Goal: Information Seeking & Learning: Learn about a topic

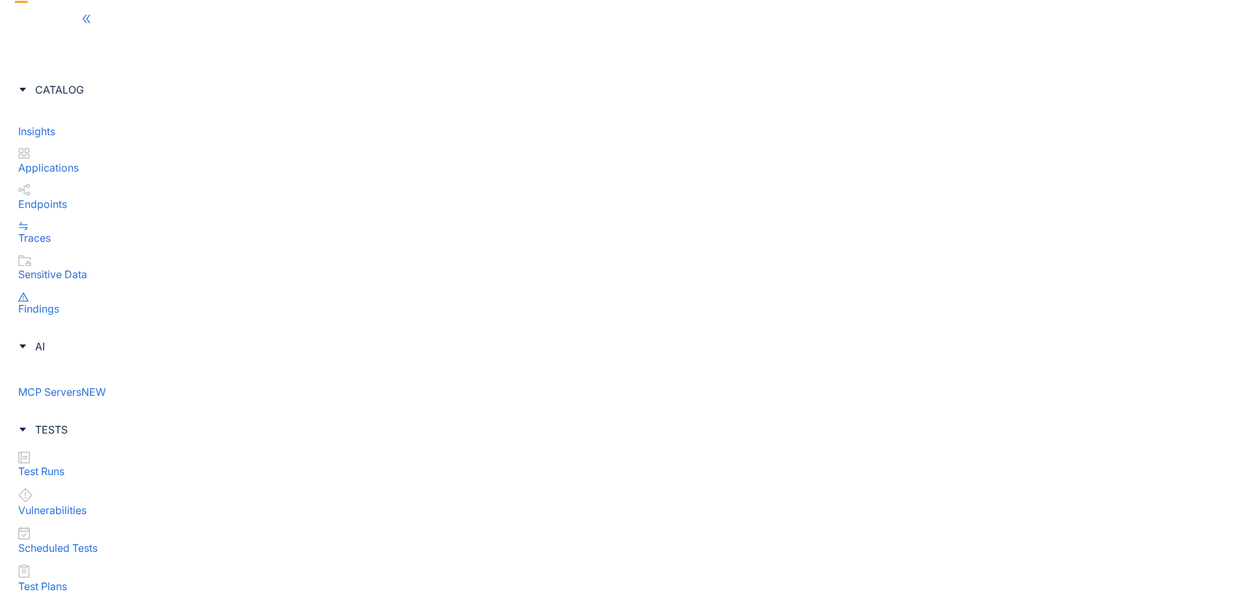
drag, startPoint x: 849, startPoint y: 349, endPoint x: 825, endPoint y: 343, distance: 25.3
type textarea "**********"
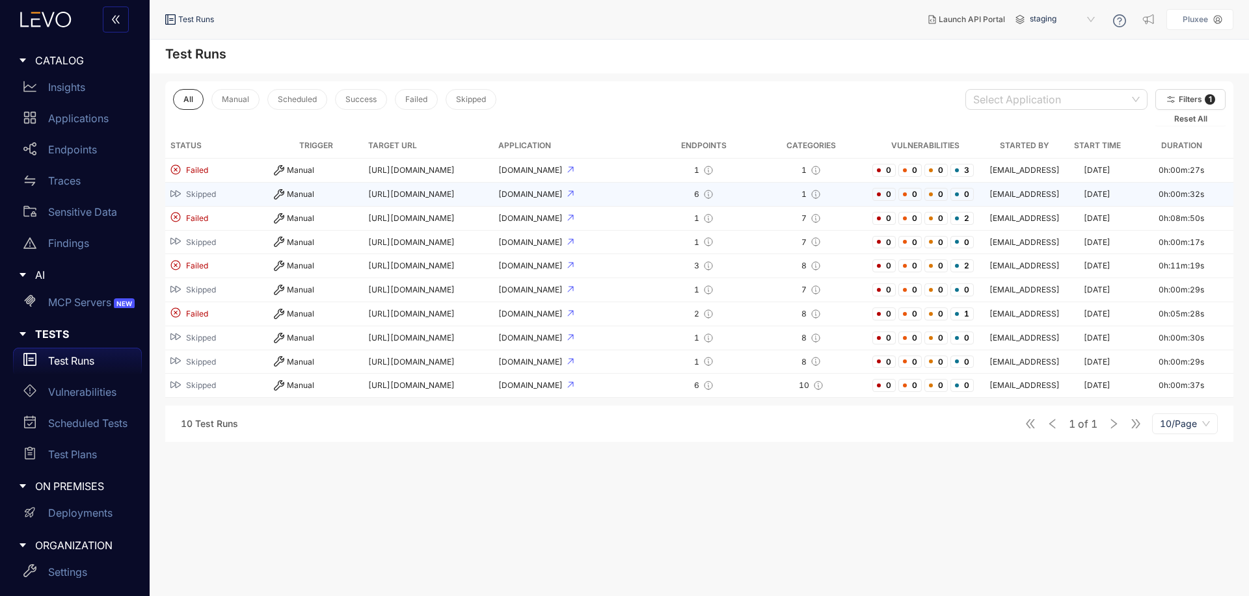
click at [661, 195] on td "6" at bounding box center [703, 195] width 103 height 24
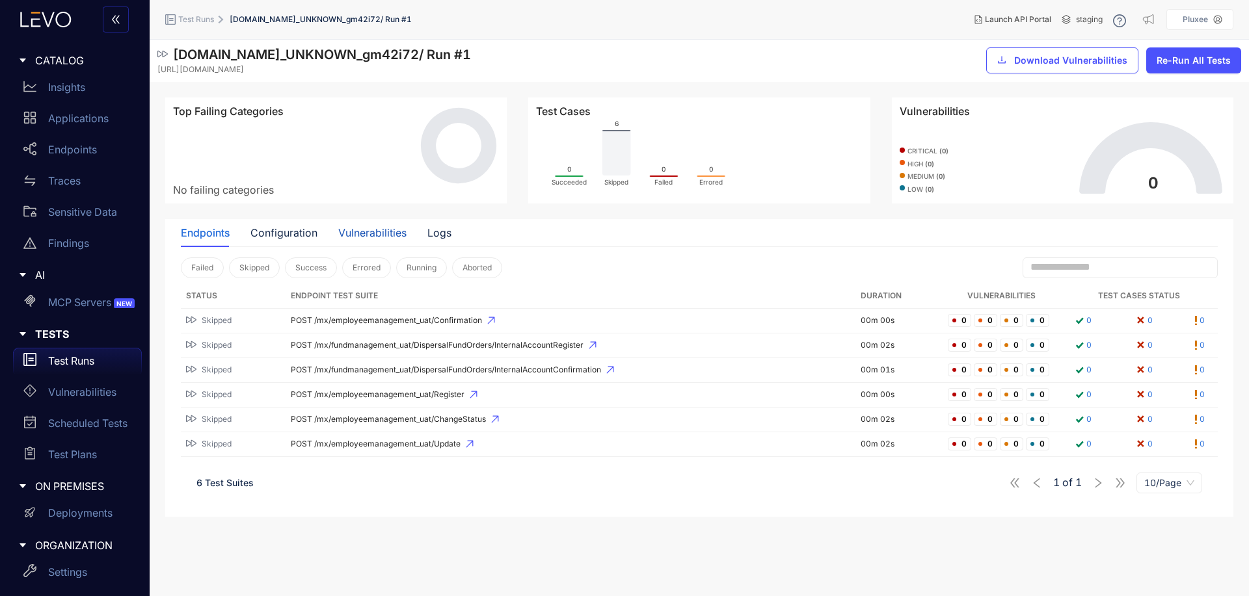
click at [369, 237] on div "Vulnerabilities" at bounding box center [372, 233] width 68 height 12
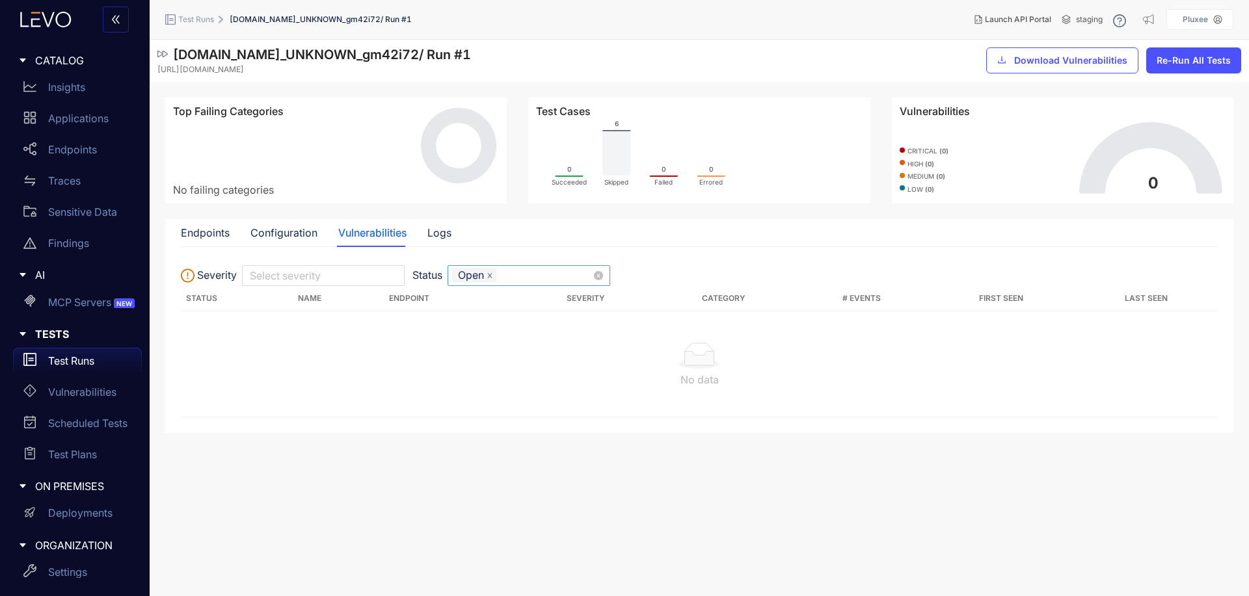
click at [490, 276] on icon "close" at bounding box center [490, 276] width 7 height 7
click at [422, 241] on div "Endpoints Configuration Vulnerabilities Logs" at bounding box center [316, 232] width 271 height 27
click at [425, 237] on div "Endpoints Configuration Vulnerabilities Logs" at bounding box center [316, 232] width 271 height 27
click at [438, 235] on div "Logs" at bounding box center [439, 233] width 24 height 12
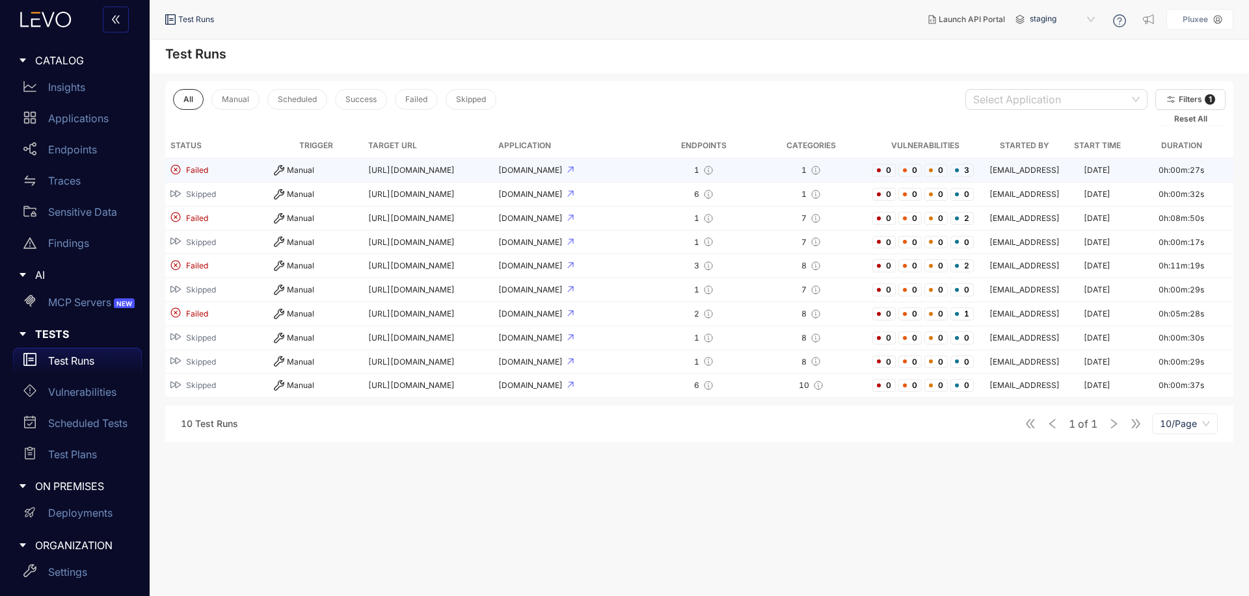
click at [324, 175] on div "Manual" at bounding box center [316, 170] width 84 height 10
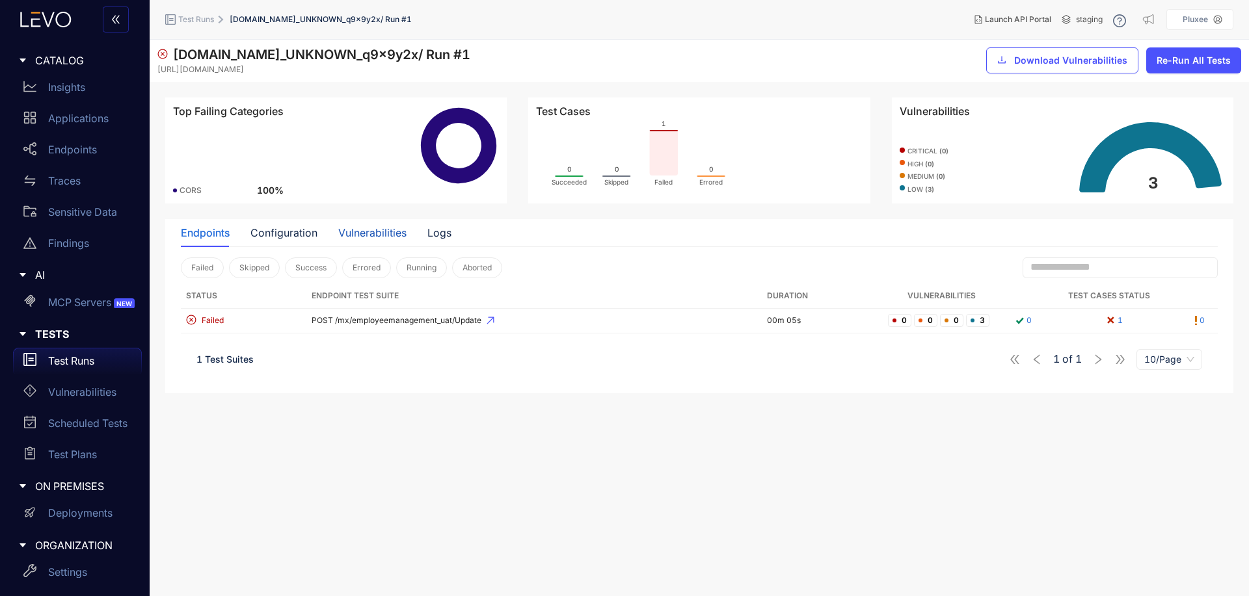
click at [354, 227] on div "Vulnerabilities" at bounding box center [372, 233] width 68 height 12
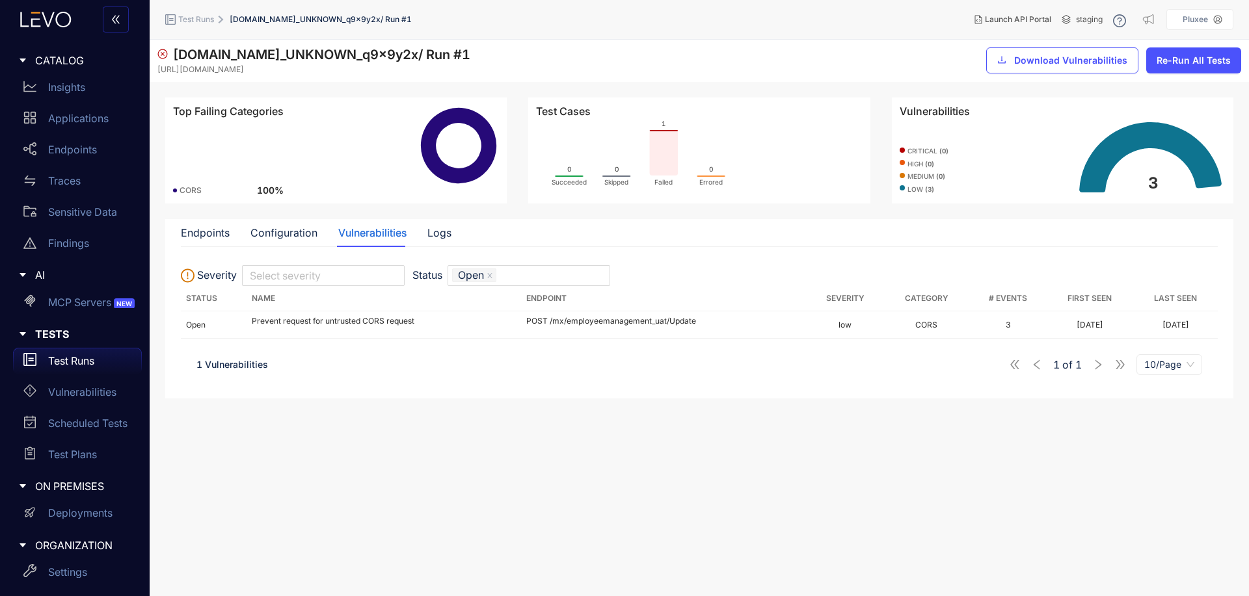
click at [83, 365] on p "Test Runs" at bounding box center [71, 361] width 46 height 12
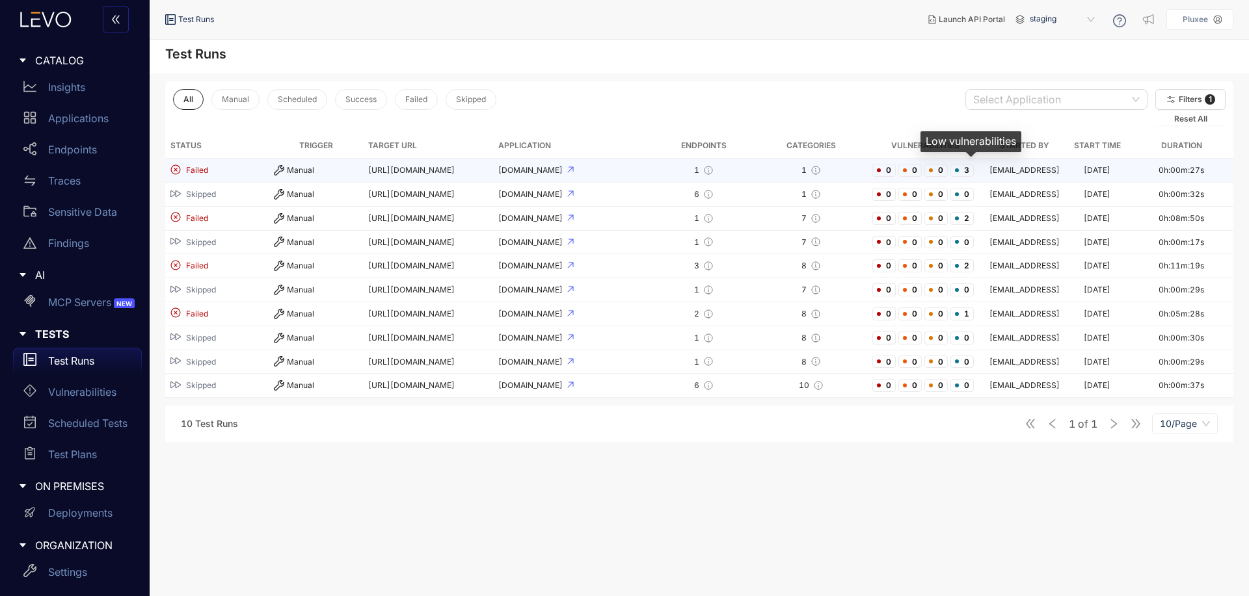
click at [974, 169] on span "3" at bounding box center [961, 170] width 23 height 13
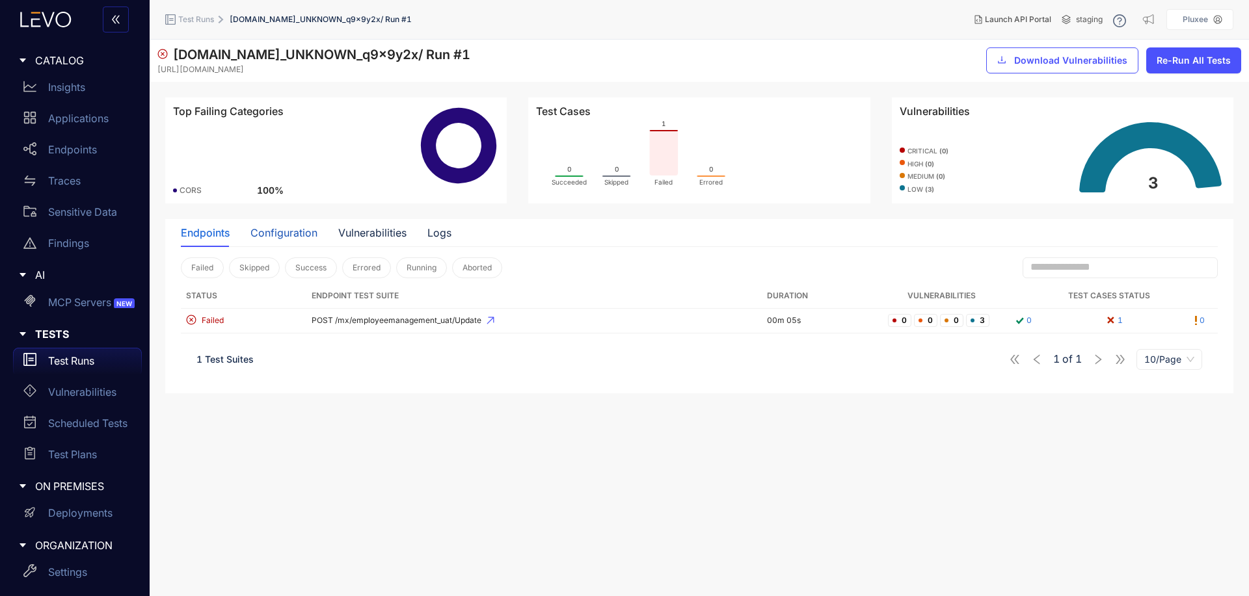
click at [292, 237] on div "Configuration" at bounding box center [283, 233] width 67 height 12
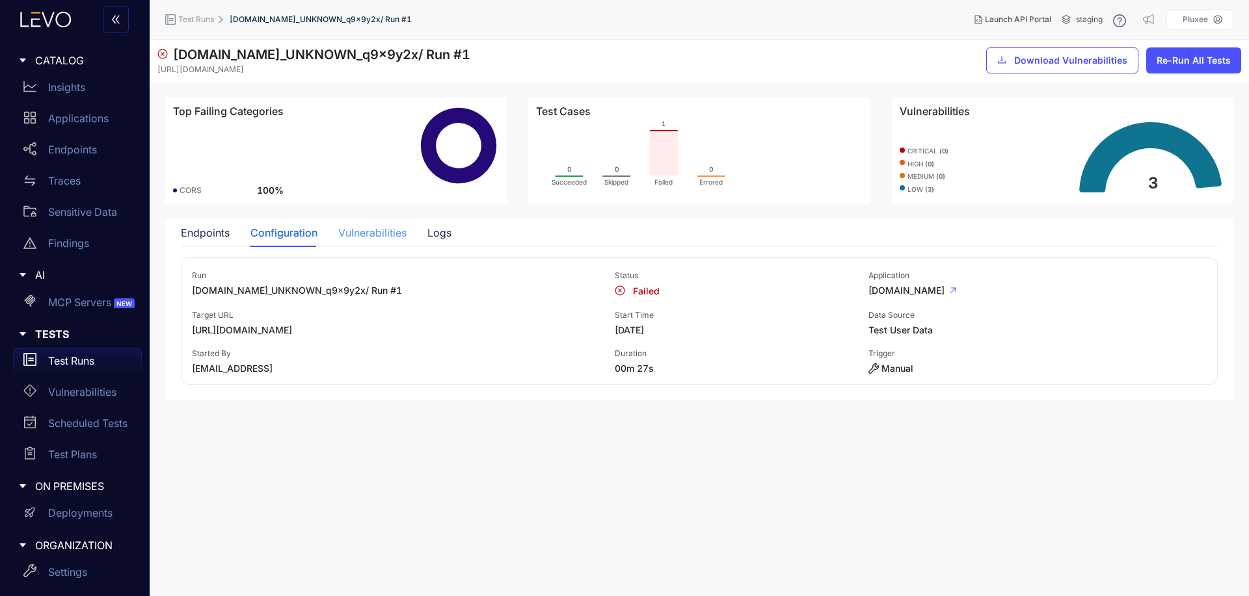
click at [371, 240] on div "Vulnerabilities" at bounding box center [372, 232] width 68 height 27
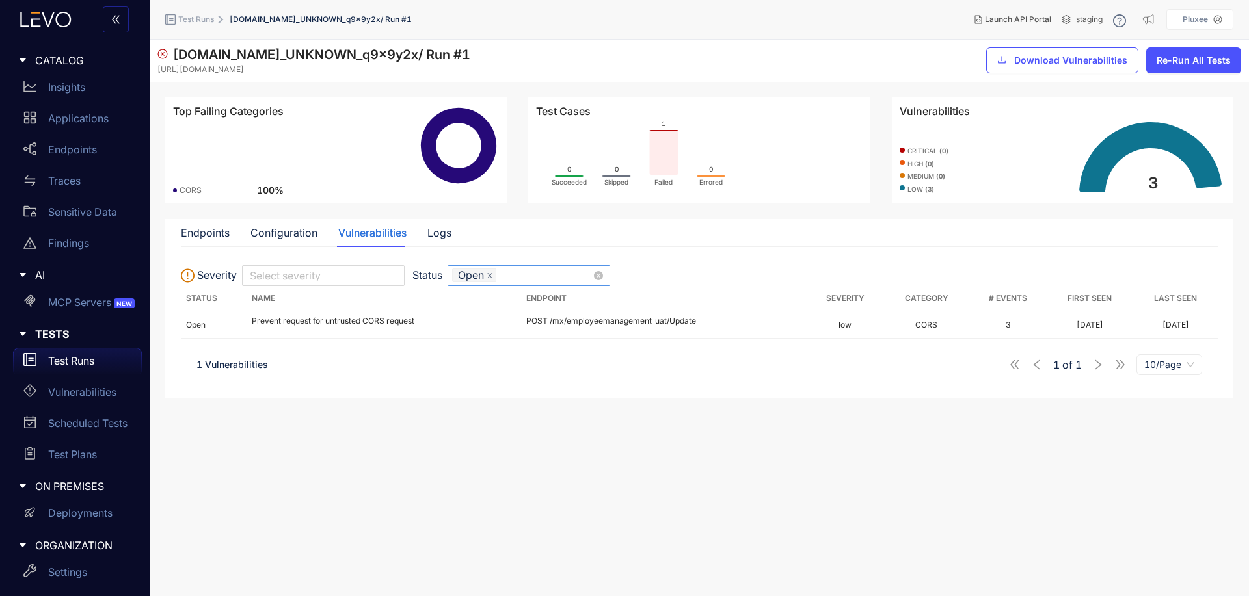
click at [489, 274] on icon "close" at bounding box center [489, 276] width 5 height 5
click at [68, 361] on p "Test Runs" at bounding box center [71, 361] width 46 height 12
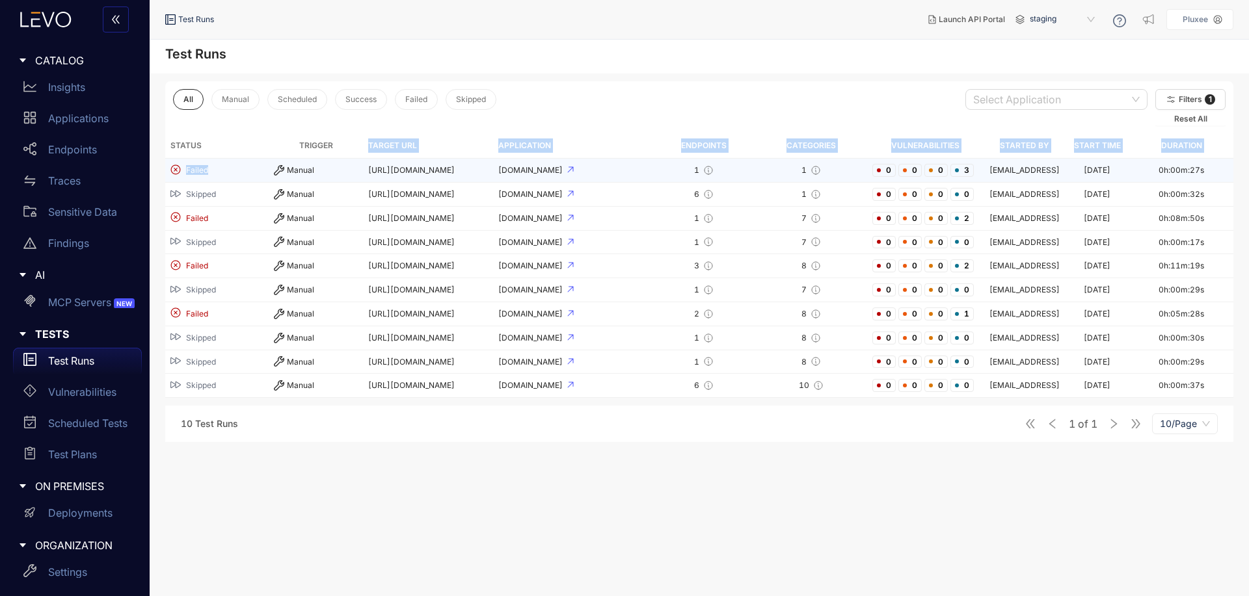
drag, startPoint x: 364, startPoint y: 157, endPoint x: 358, endPoint y: 169, distance: 13.1
click at [358, 169] on table "Status Trigger Target URL Application Endpoints Categories Vulnerabilities Star…" at bounding box center [699, 265] width 1068 height 265
click at [358, 169] on div "Manual" at bounding box center [316, 170] width 84 height 10
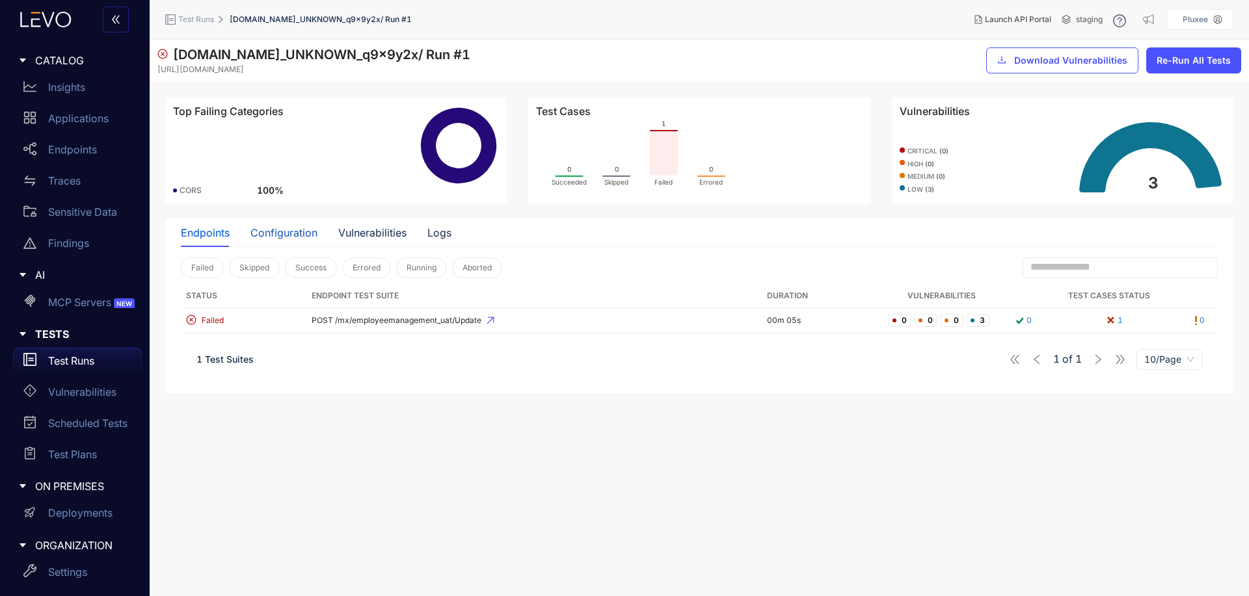
click at [285, 232] on div "Configuration" at bounding box center [283, 233] width 67 height 12
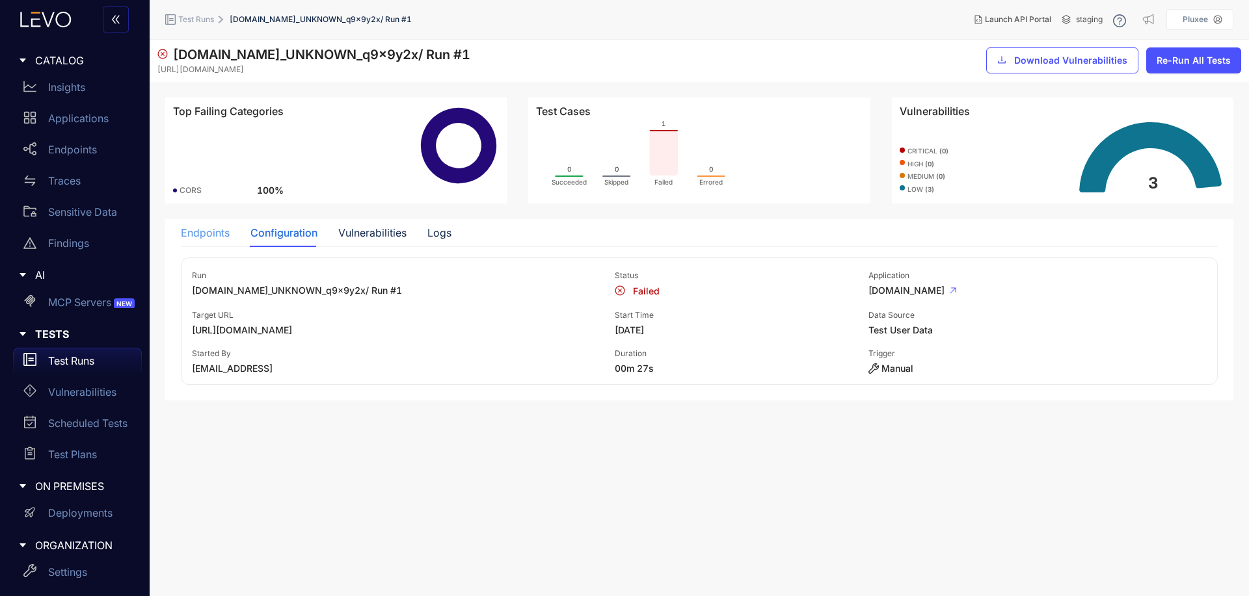
click at [214, 241] on div "Endpoints" at bounding box center [205, 232] width 49 height 27
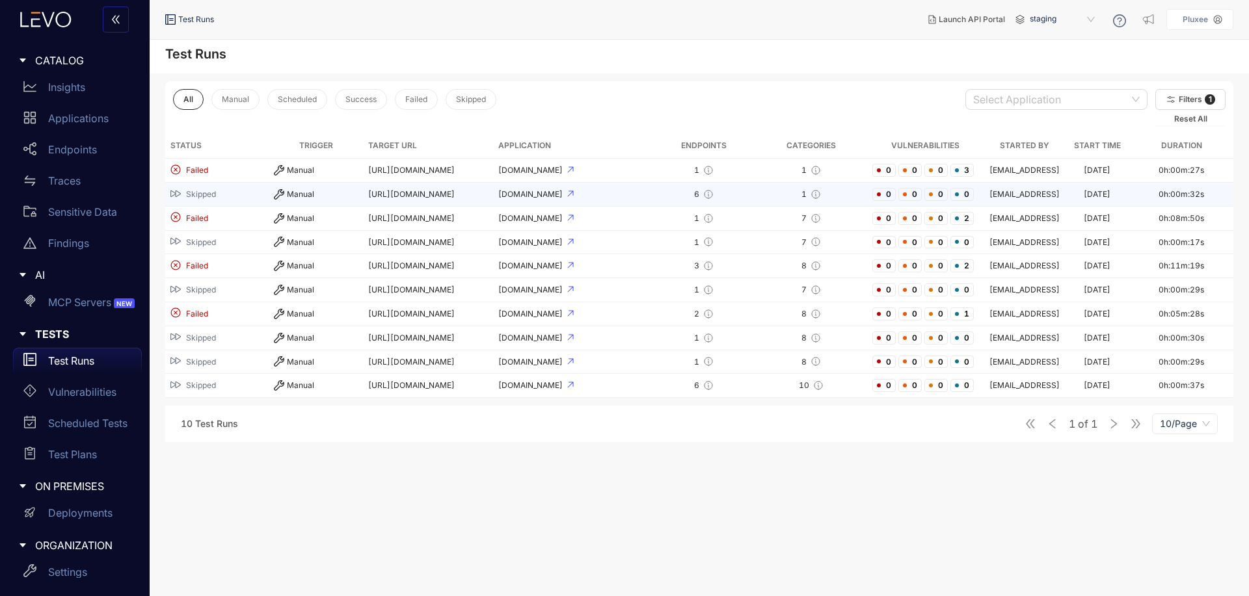
click at [362, 194] on td "Manual" at bounding box center [316, 195] width 94 height 24
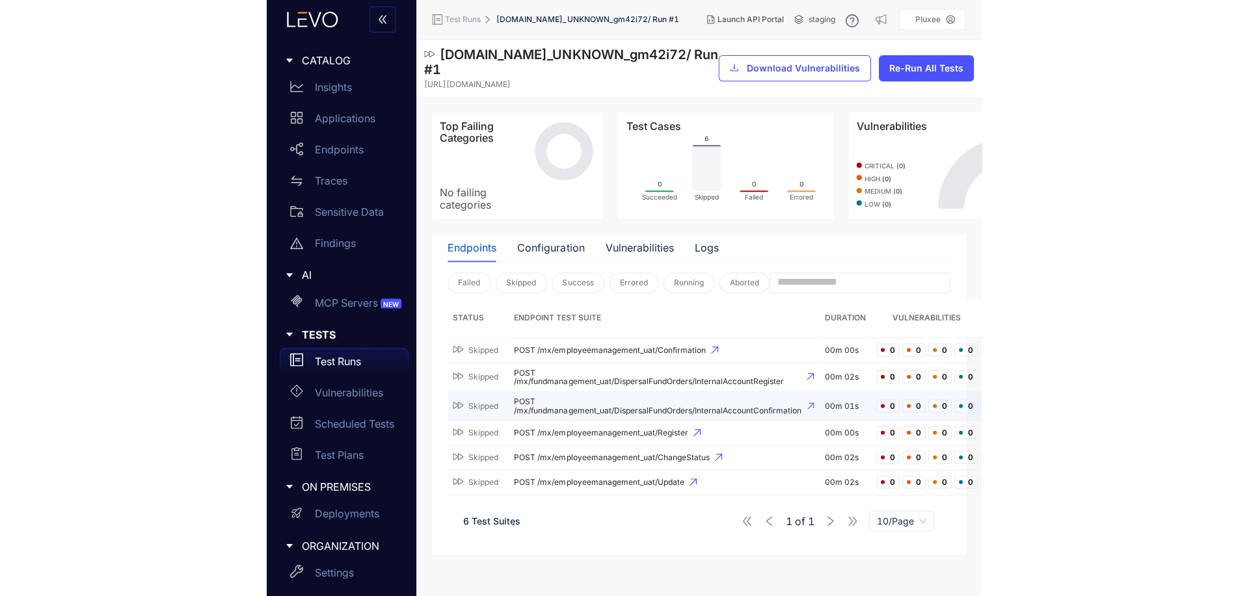
scroll to position [3, 0]
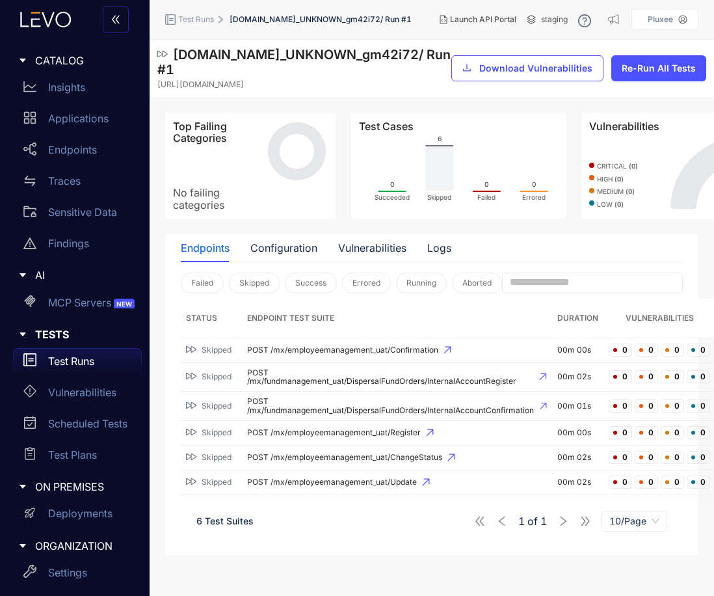
click at [594, 569] on section "api.tst.pluxee.app_UNKNOWN_gm42i72 / Run # 1 https://api.tst.pluxee.app Downloa…" at bounding box center [432, 318] width 565 height 556
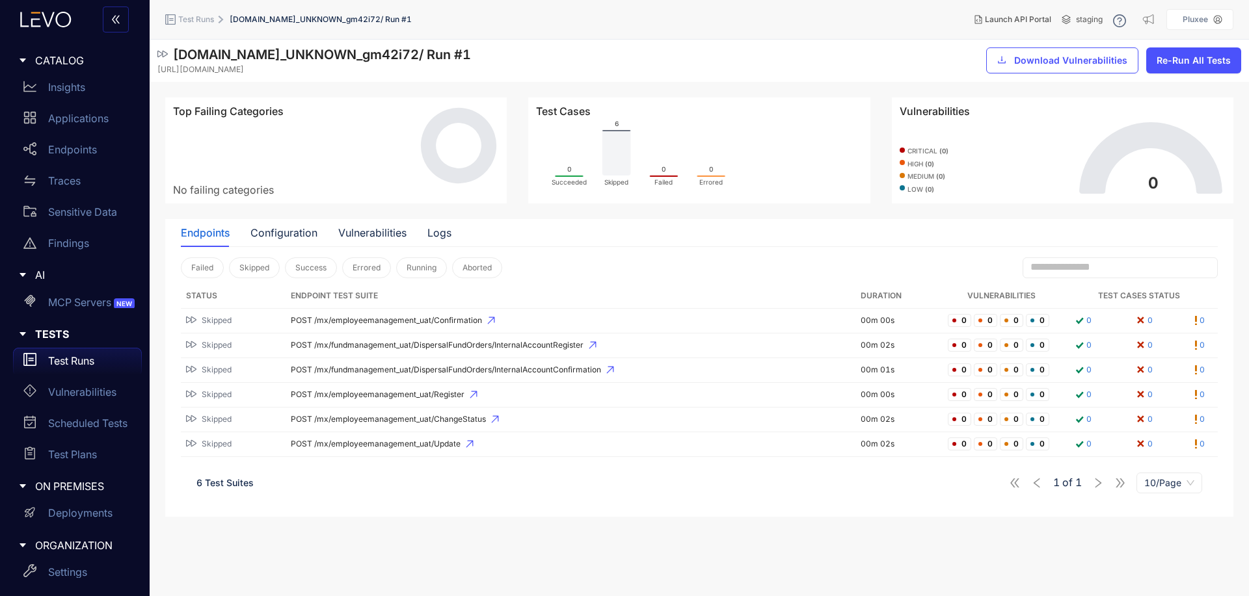
scroll to position [0, 0]
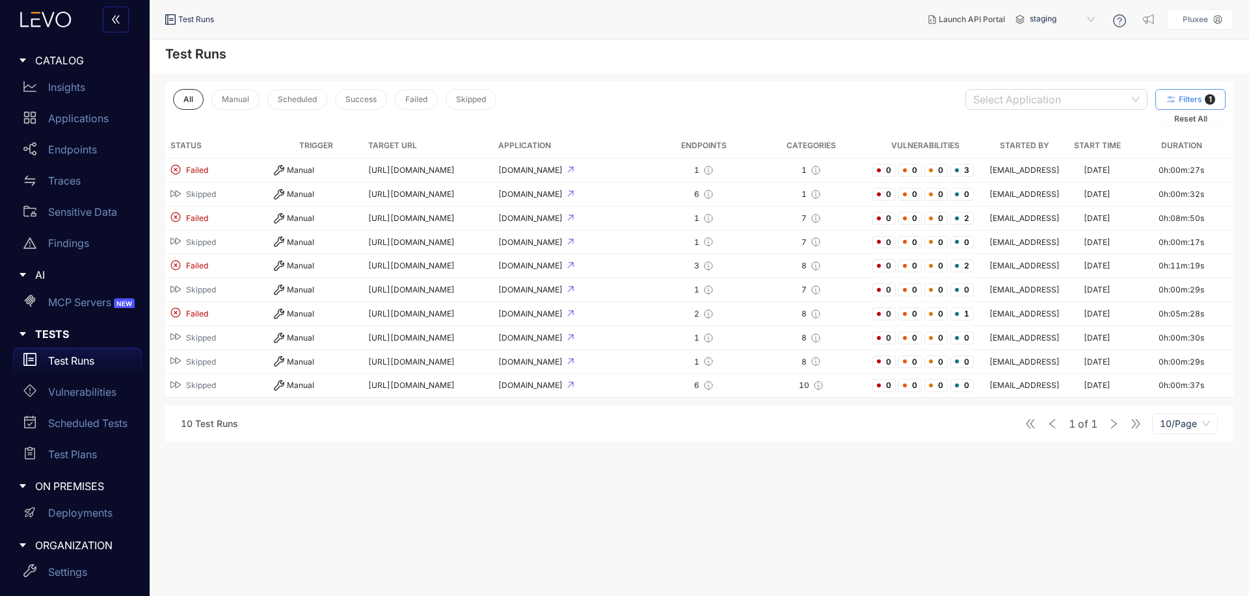
click at [1179, 101] on span "Filters" at bounding box center [1190, 99] width 23 height 9
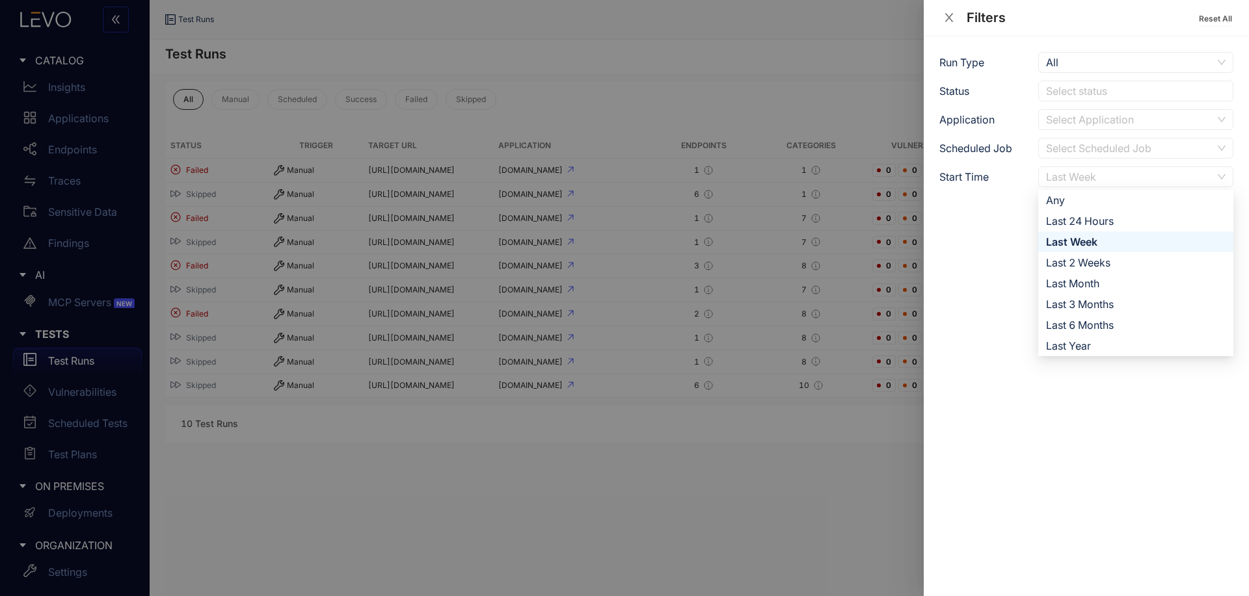
click at [1120, 183] on div "Last Week" at bounding box center [1129, 177] width 167 height 20
click at [1114, 206] on div "Any" at bounding box center [1136, 200] width 180 height 14
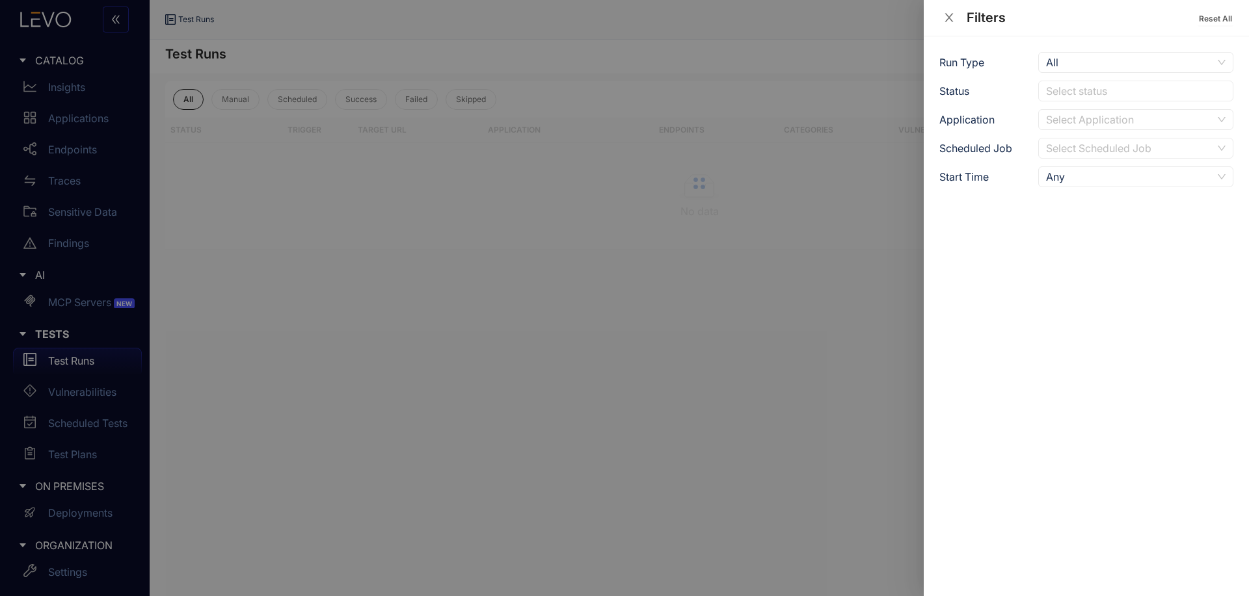
click at [806, 124] on div at bounding box center [624, 298] width 1249 height 596
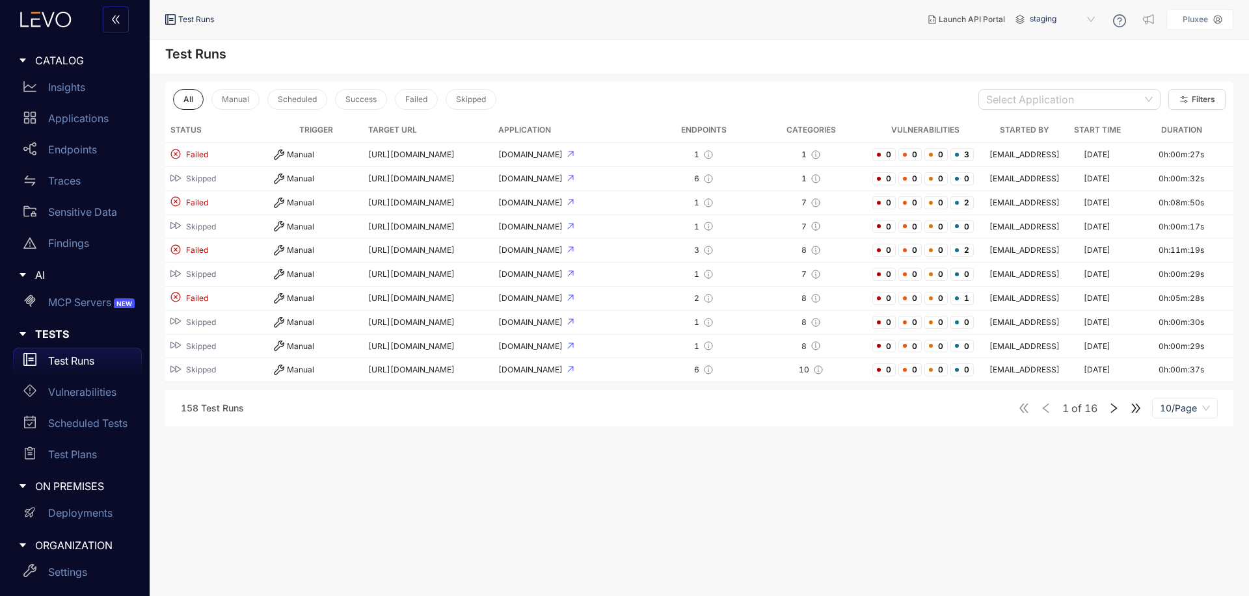
click at [455, 485] on main "Test Runs All Manual Scheduled Success Failed Skipped Select Application Filter…" at bounding box center [699, 318] width 1099 height 557
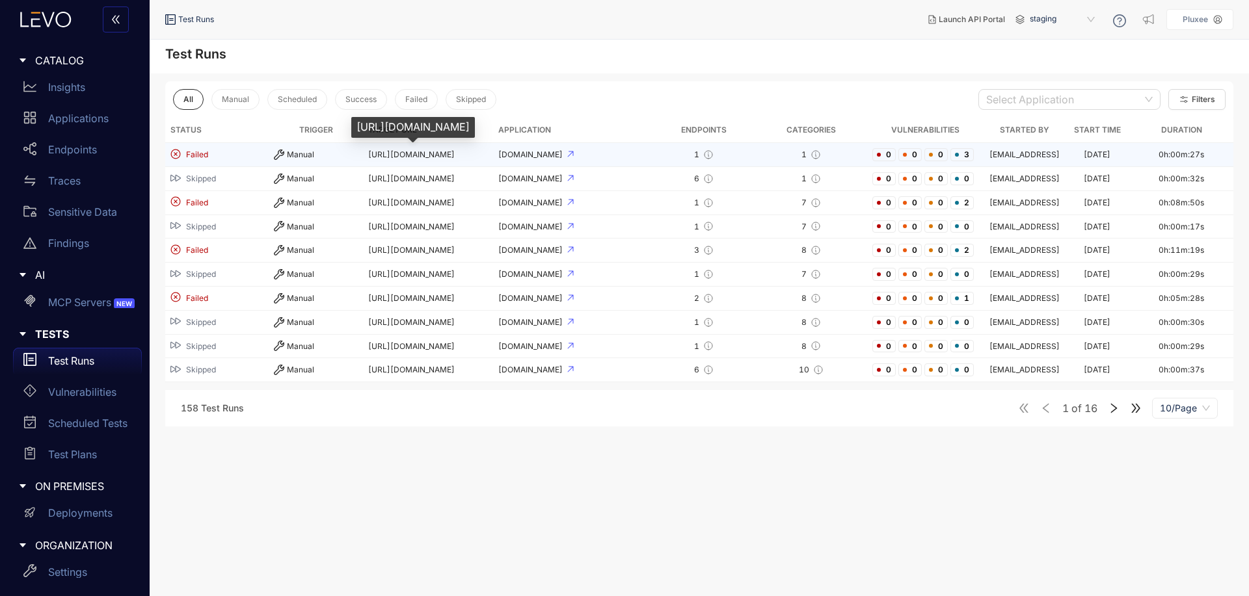
click at [397, 157] on span "https://api.tst.pluxee.app" at bounding box center [411, 155] width 87 height 10
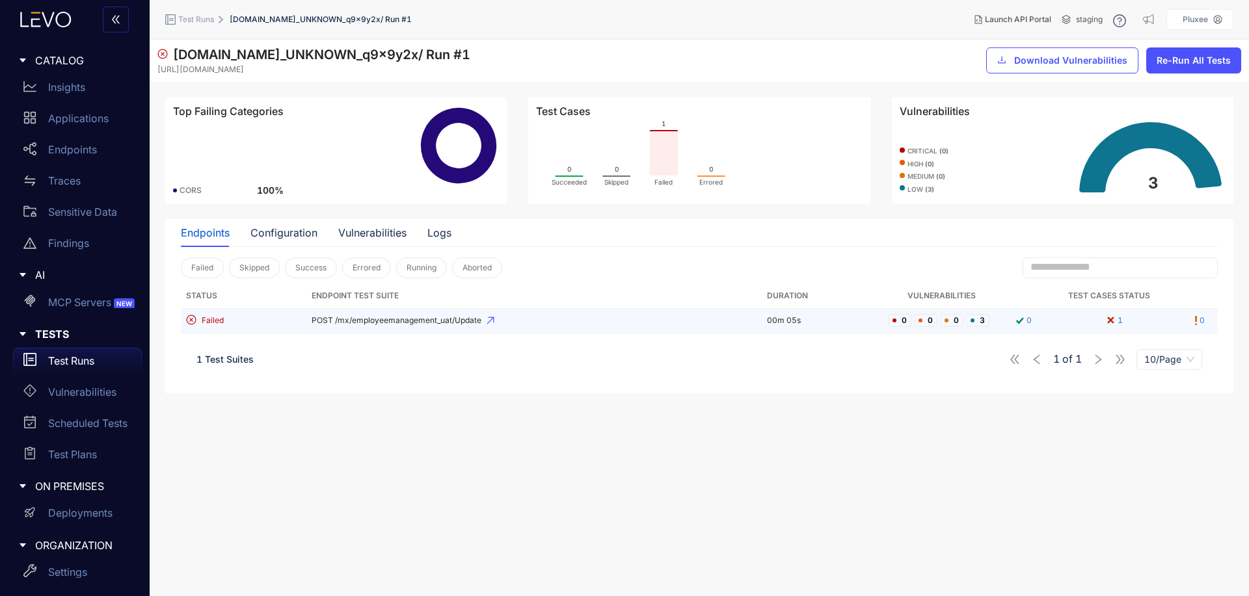
click at [467, 321] on span "POST /mx/employeemanagement_uat/Update" at bounding box center [534, 320] width 445 height 9
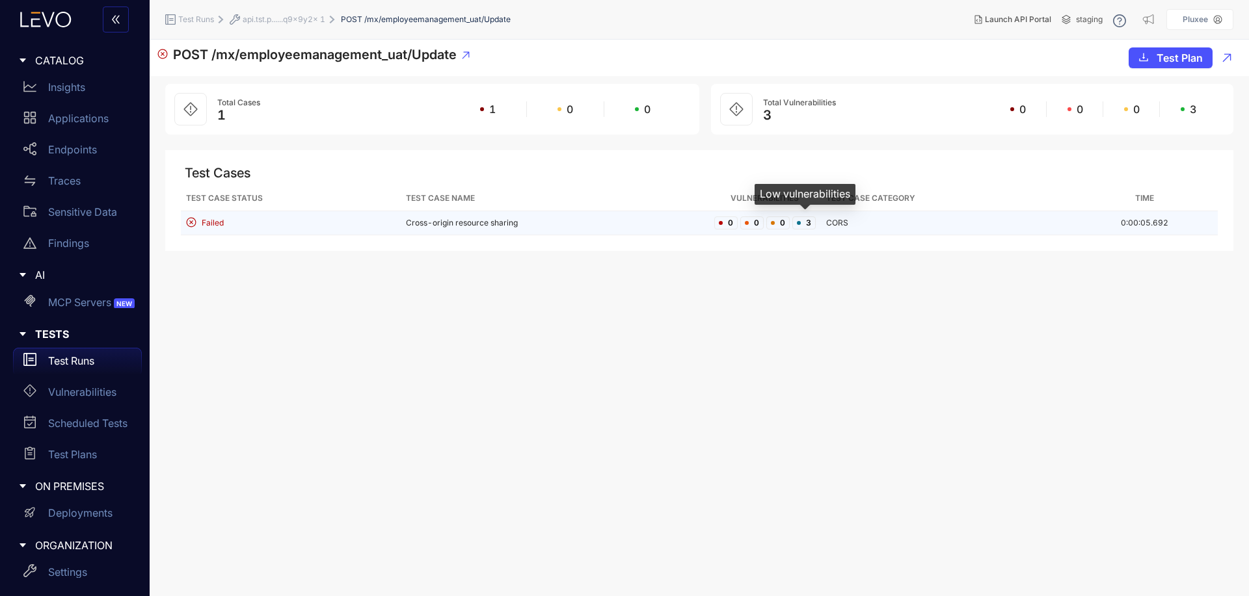
click at [806, 224] on span "3" at bounding box center [803, 223] width 23 height 13
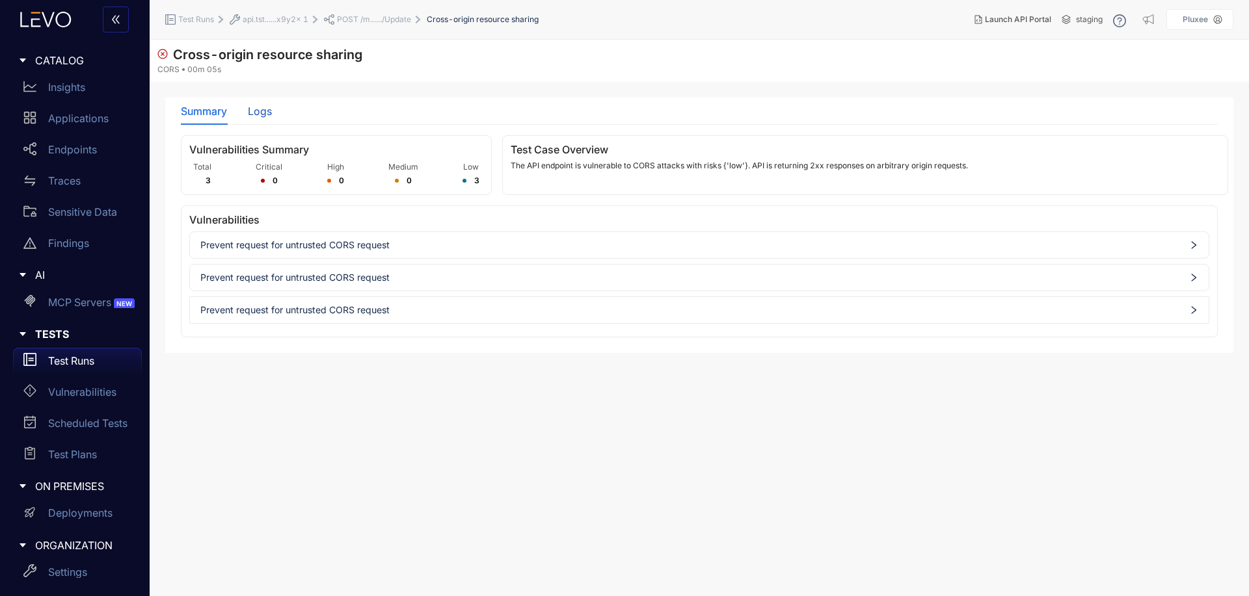
click at [252, 108] on div "Logs" at bounding box center [260, 111] width 24 height 12
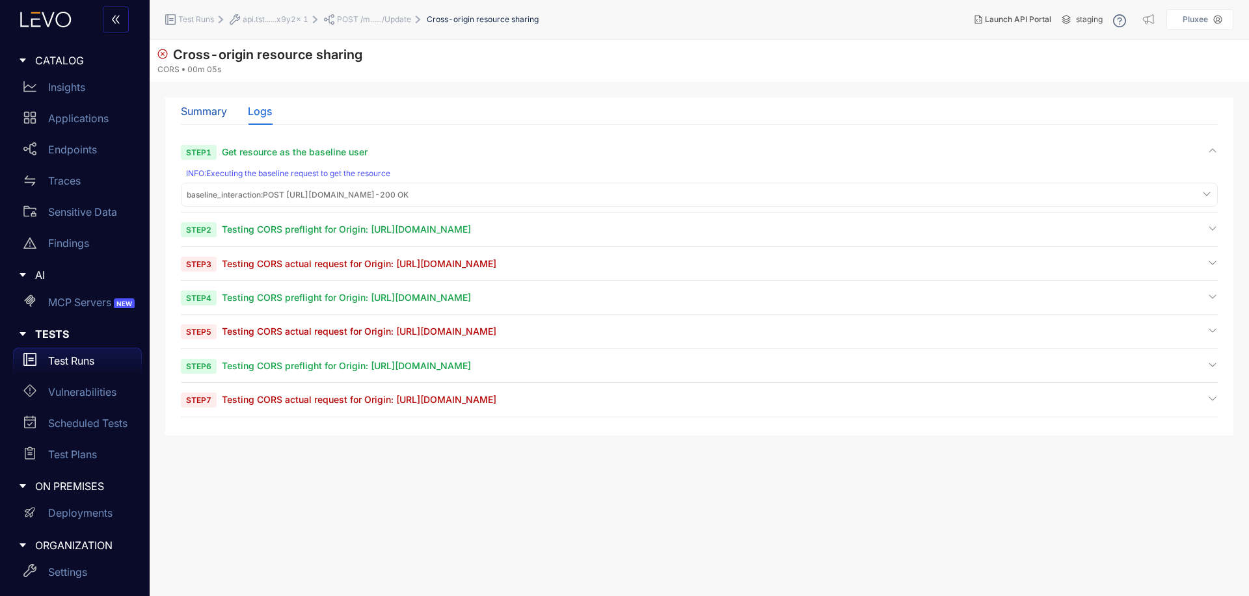
click at [200, 109] on div "Summary" at bounding box center [204, 111] width 46 height 12
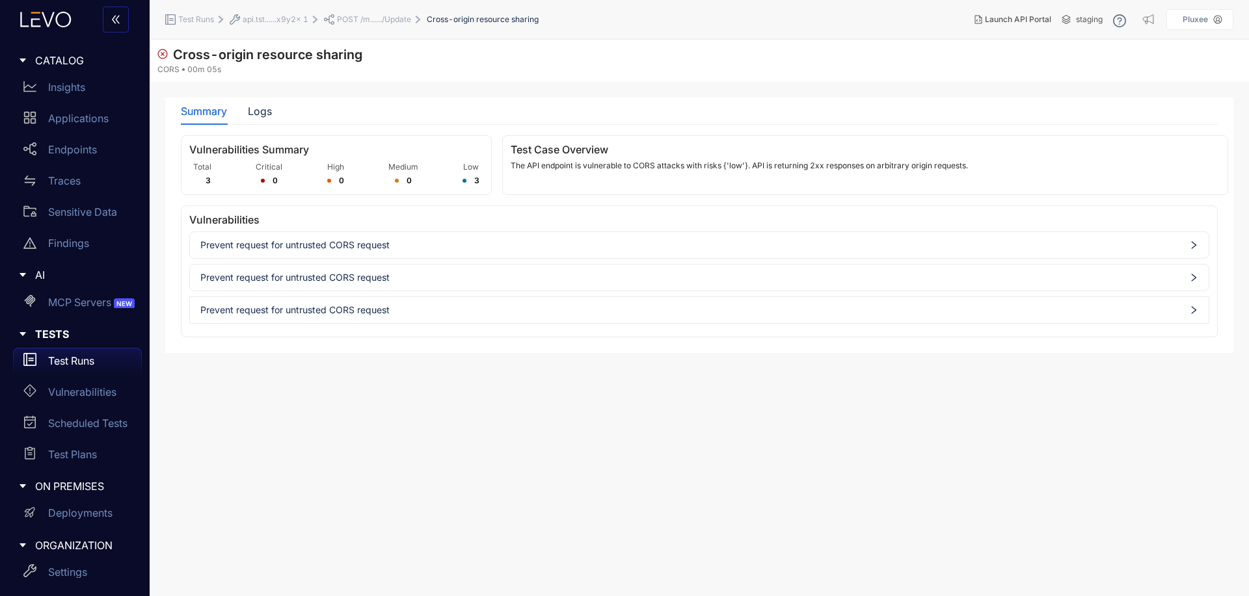
click at [284, 17] on span "api.tst......x9y2x 1" at bounding box center [276, 19] width 66 height 9
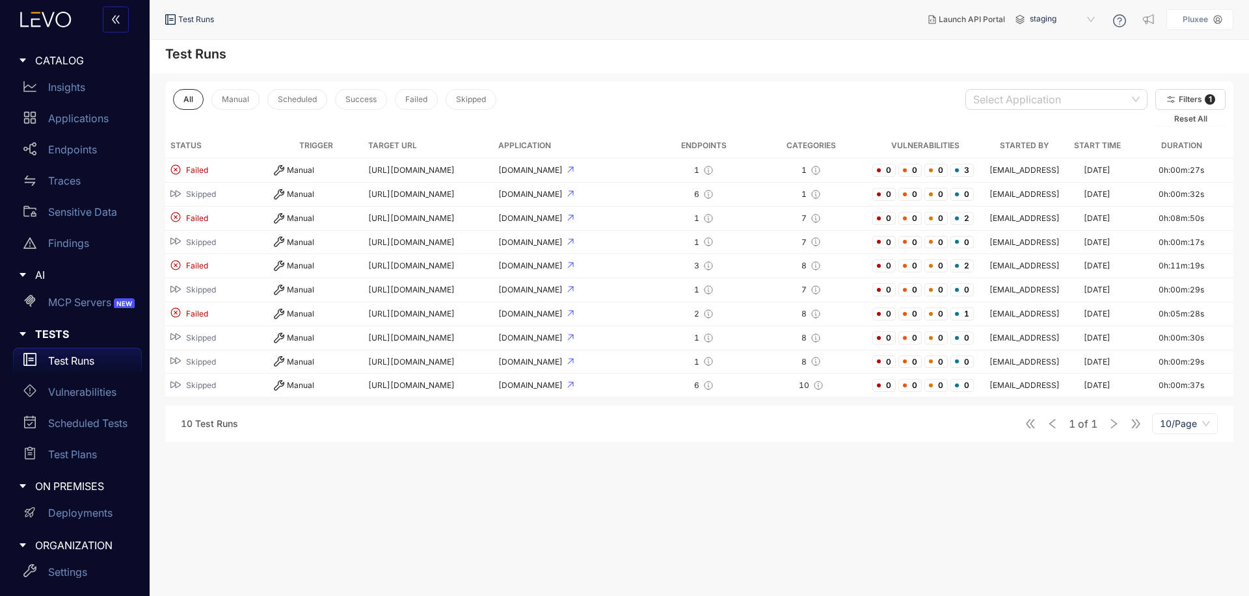
click at [527, 529] on main "Test Runs All Manual Scheduled Success Failed Skipped Select Application Filter…" at bounding box center [699, 318] width 1099 height 557
click at [526, 501] on main "Test Runs All Manual Scheduled Success Failed Skipped Select Application Filter…" at bounding box center [699, 318] width 1099 height 557
click at [600, 198] on div "[DOMAIN_NAME]" at bounding box center [572, 194] width 149 height 9
click at [574, 174] on div "[DOMAIN_NAME]" at bounding box center [572, 170] width 149 height 9
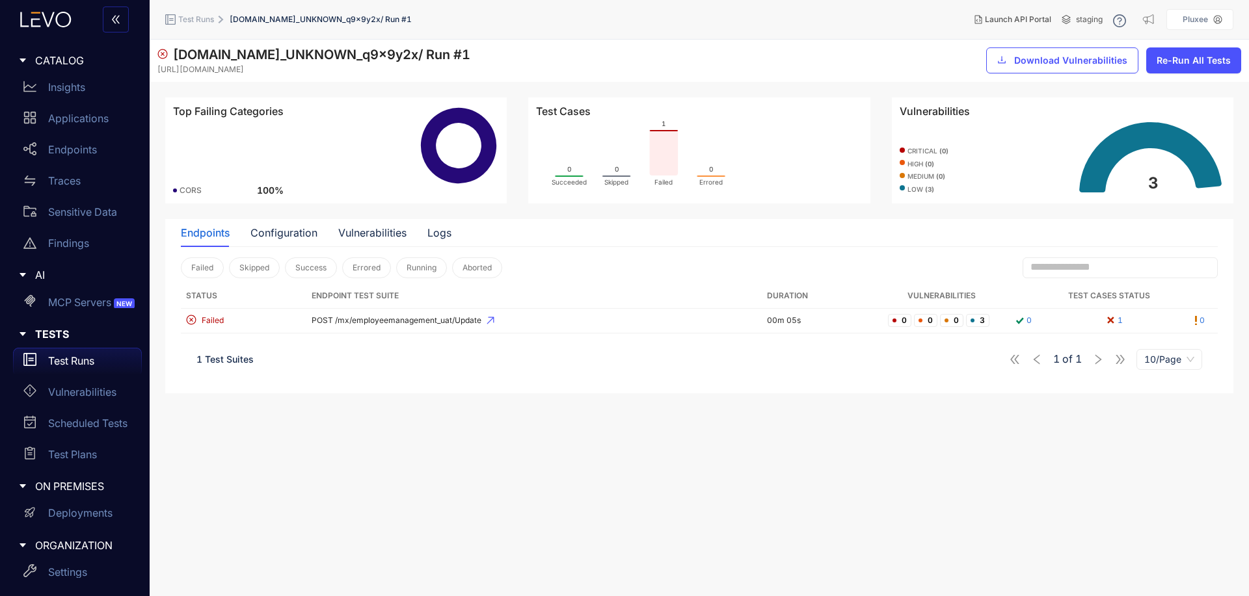
click at [621, 483] on section "api.tst.pluxee.app_UNKNOWN_q9x9y2x / Run # 1 https://api.tst.pluxee.app Downloa…" at bounding box center [699, 318] width 1099 height 557
click at [371, 244] on div "Vulnerabilities" at bounding box center [372, 232] width 68 height 27
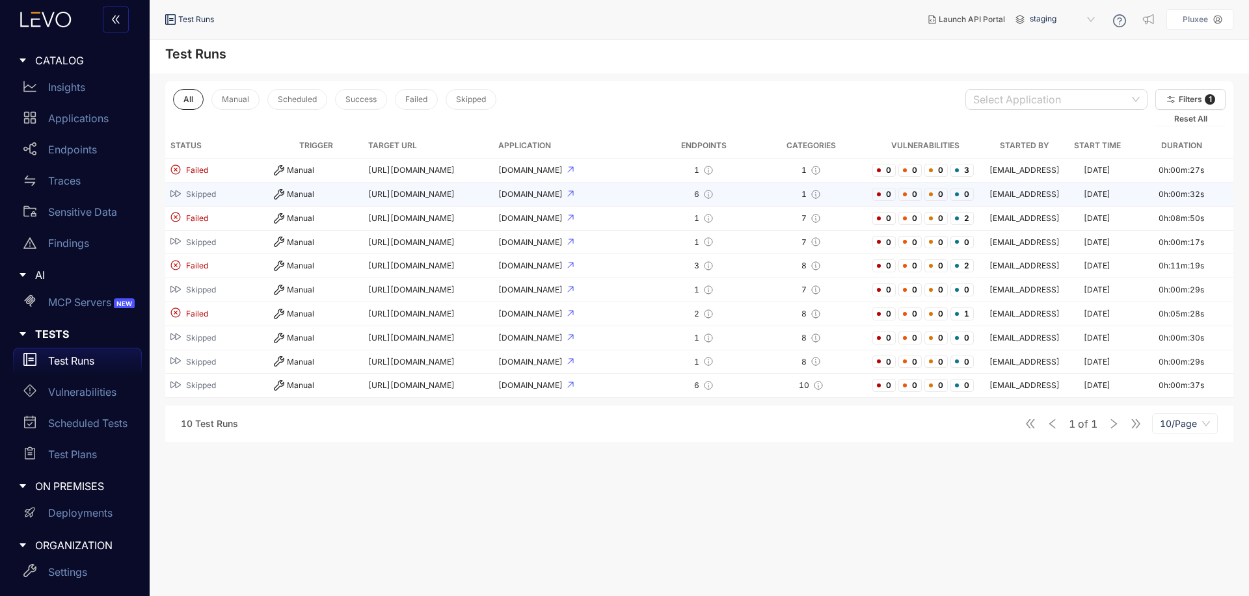
click at [435, 202] on td "https://api.tst.pluxee.app" at bounding box center [428, 195] width 130 height 24
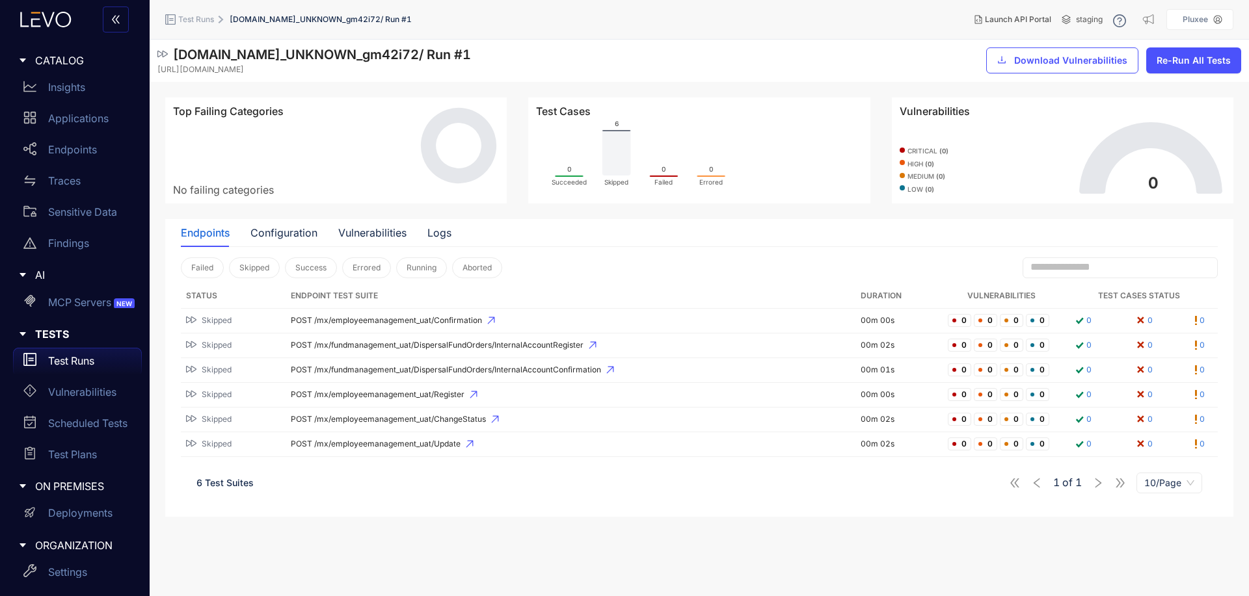
click at [403, 539] on section "api.tst.pluxee.app_UNKNOWN_gm42i72 / Run # 1 https://api.tst.pluxee.app Downloa…" at bounding box center [699, 318] width 1099 height 557
click at [270, 513] on div "Endpoints Configuration Vulnerabilities Logs Failed Skipped Success Errored Run…" at bounding box center [699, 367] width 1068 height 297
click at [83, 362] on p "Test Runs" at bounding box center [71, 361] width 46 height 12
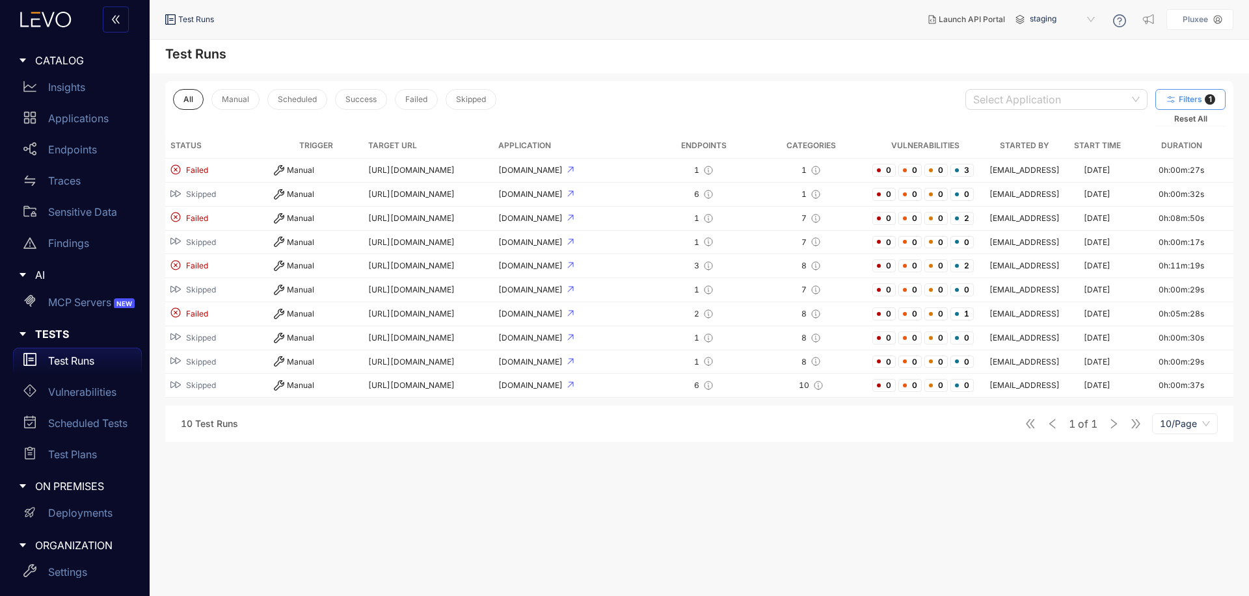
click at [1184, 92] on button "Filters 1" at bounding box center [1190, 99] width 70 height 21
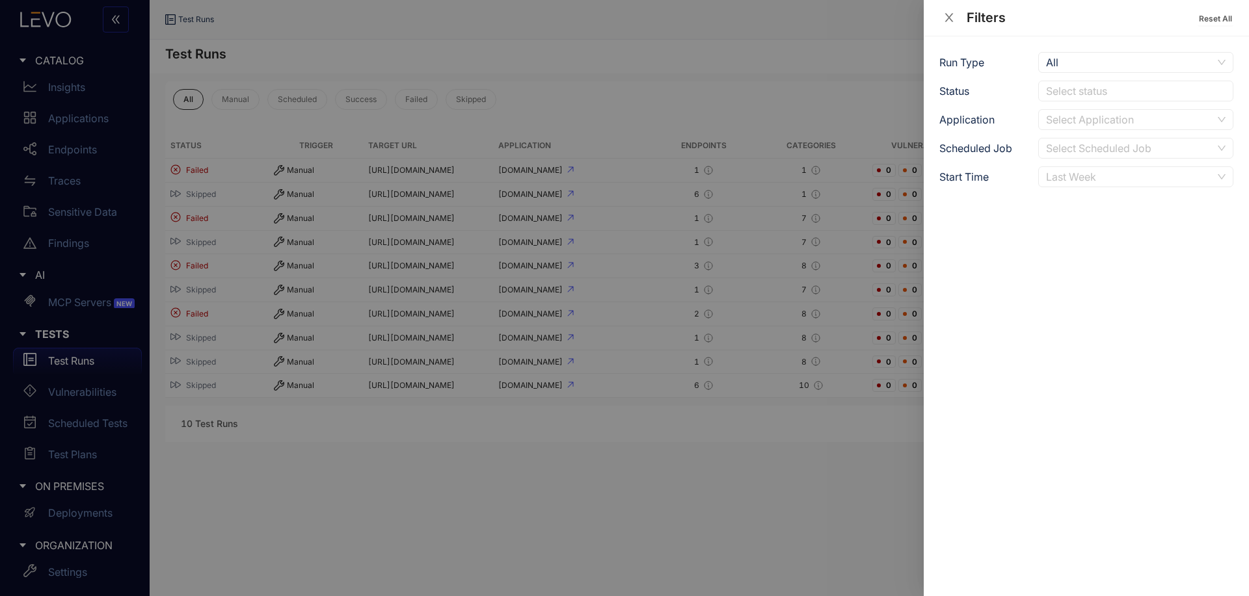
click at [1115, 174] on div "Last Week" at bounding box center [1129, 177] width 167 height 20
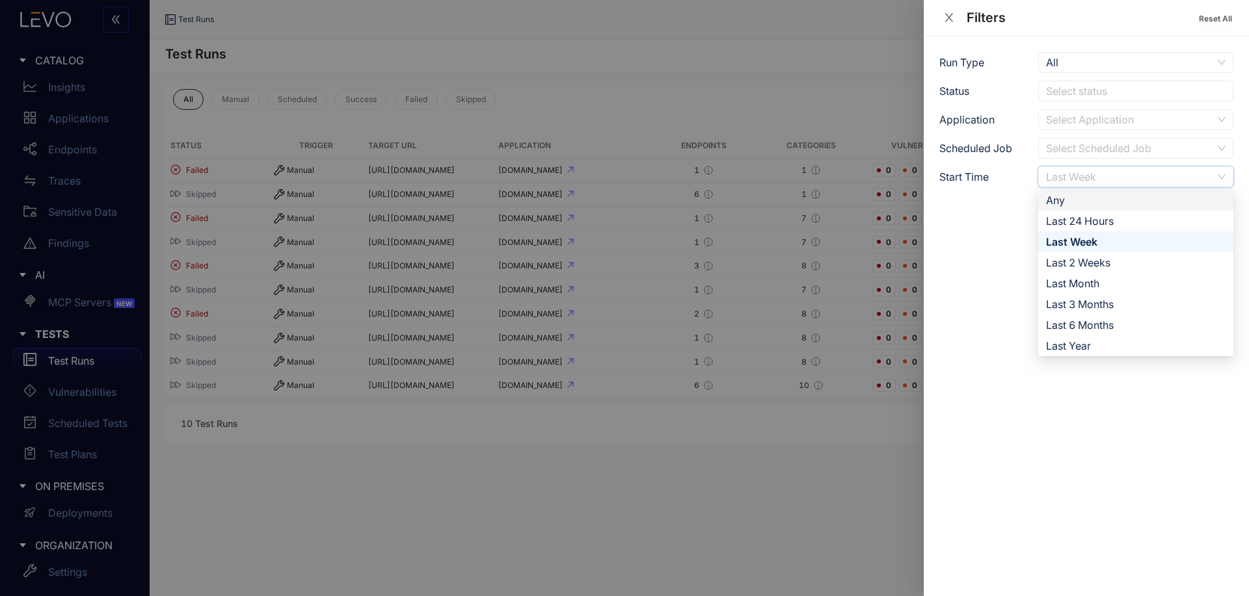
click at [1088, 192] on div "Any" at bounding box center [1135, 200] width 195 height 21
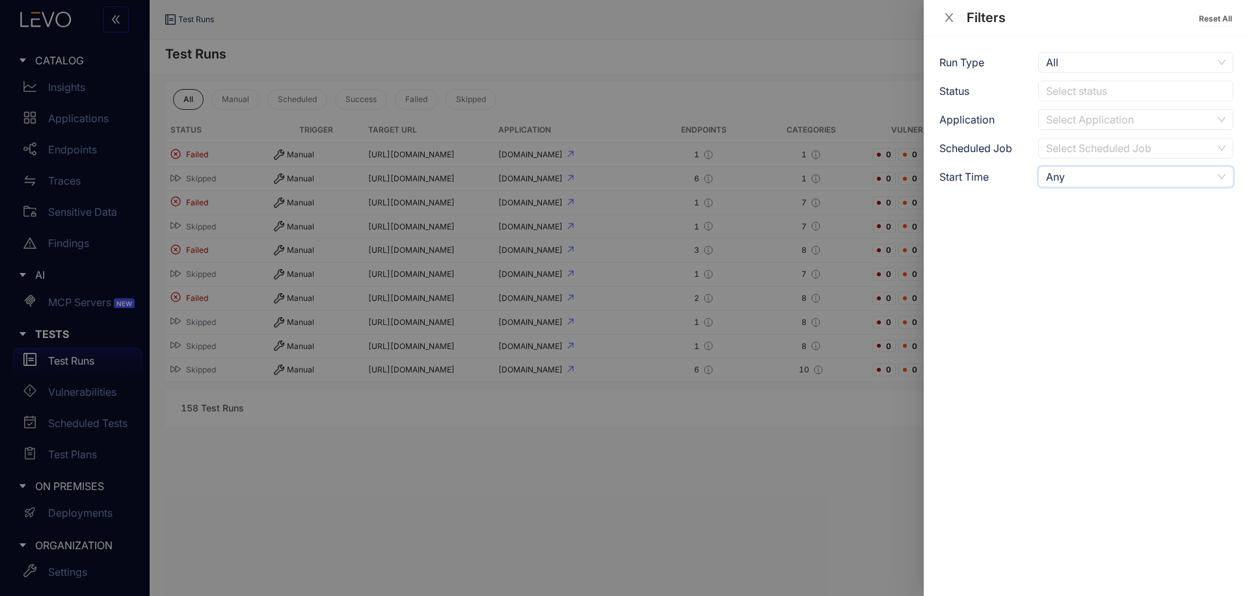
click at [790, 494] on div at bounding box center [624, 298] width 1249 height 596
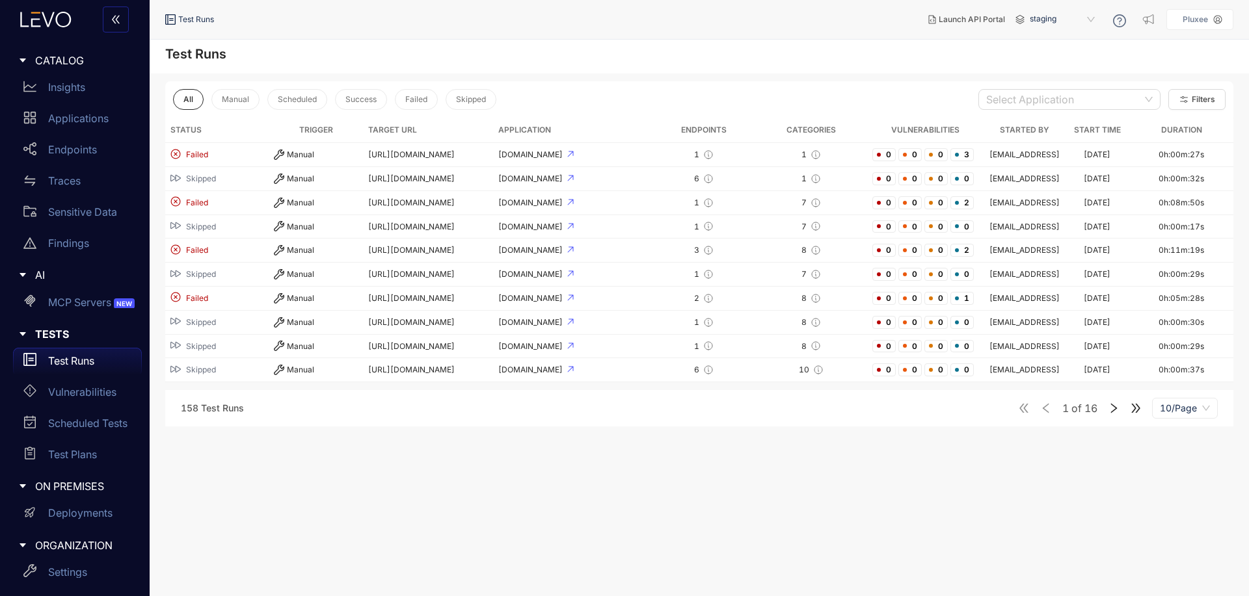
click at [1112, 403] on icon "right" at bounding box center [1114, 409] width 12 height 12
click at [1108, 408] on icon "right" at bounding box center [1114, 409] width 12 height 12
click at [1139, 412] on icon "double-right" at bounding box center [1136, 409] width 12 height 12
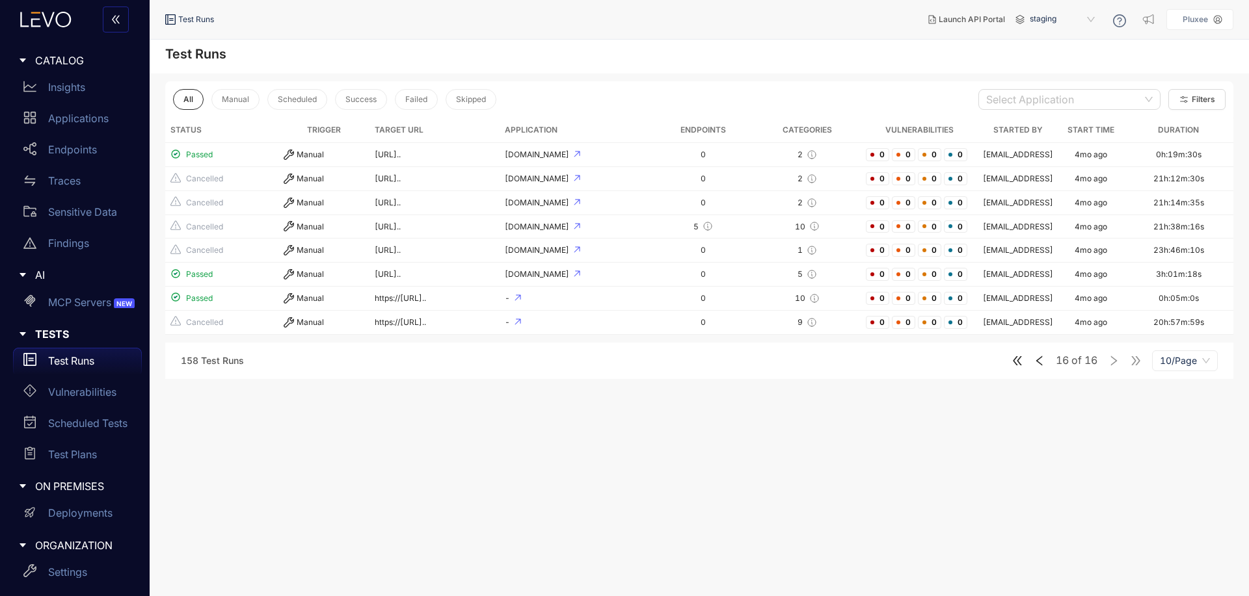
click at [1008, 379] on div "158 Test Runs 16 of 16 10/Page" at bounding box center [699, 361] width 1068 height 36
click at [1017, 367] on icon "double-left" at bounding box center [1017, 361] width 12 height 12
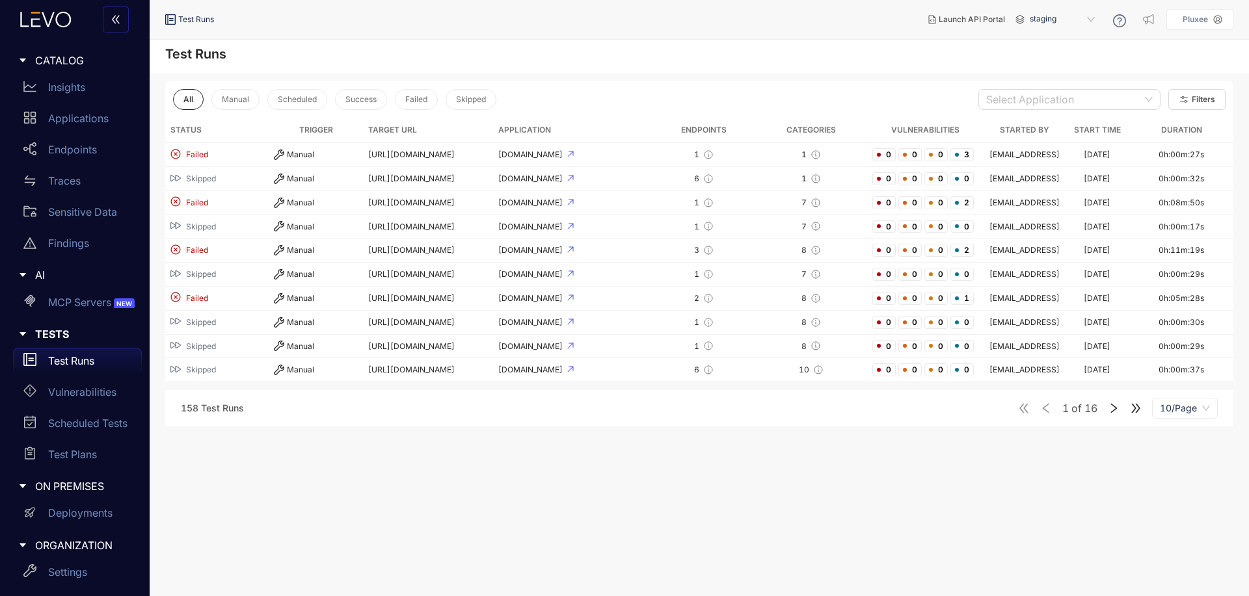
click at [1118, 410] on icon "right" at bounding box center [1114, 409] width 12 height 12
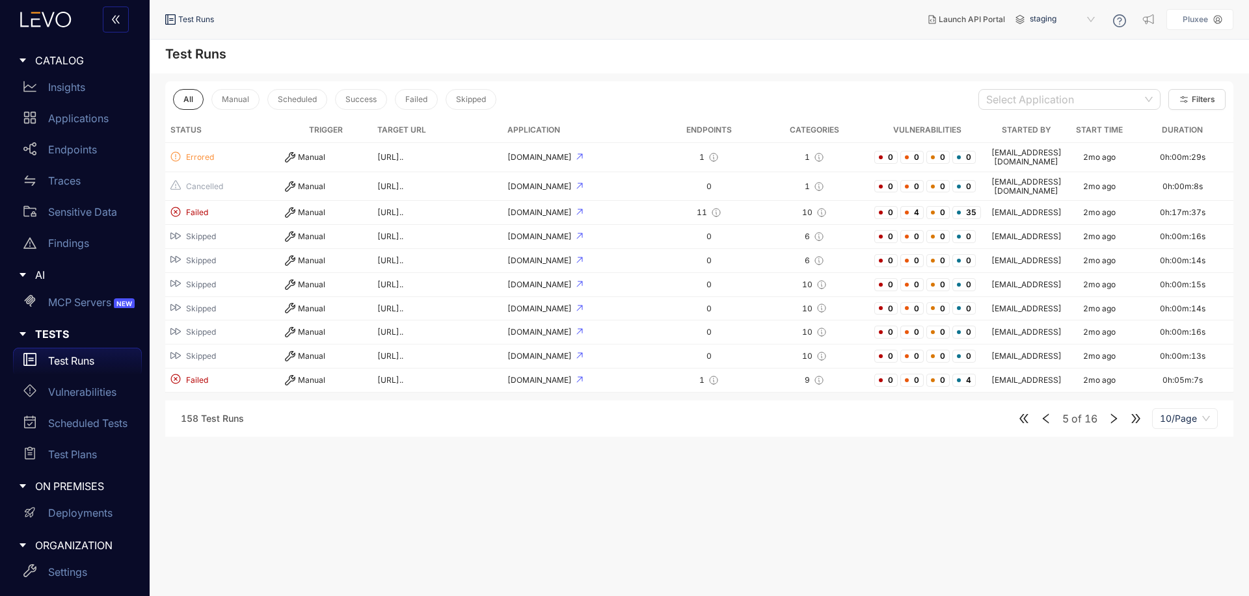
click at [1028, 425] on icon "double-left" at bounding box center [1024, 419] width 12 height 12
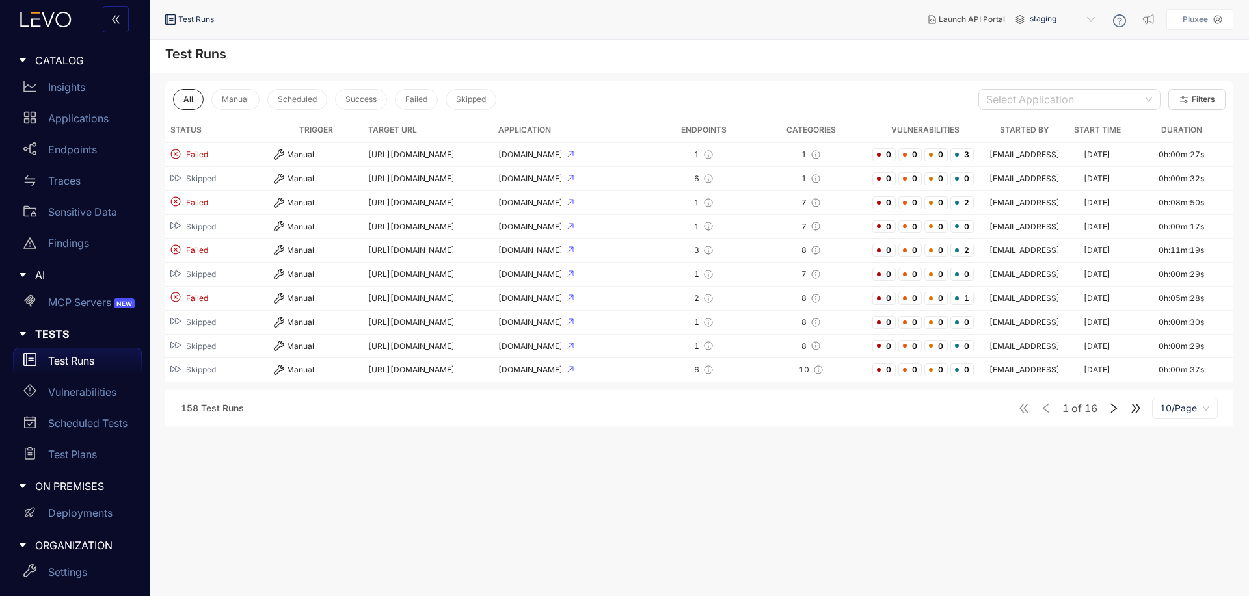
click at [556, 531] on main "Test Runs All Manual Scheduled Success Failed Skipped Select Application Filter…" at bounding box center [699, 318] width 1099 height 557
click at [410, 525] on main "Test Runs All Manual Scheduled Success Failed Skipped Select Application Filter…" at bounding box center [699, 318] width 1099 height 557
click at [96, 392] on p "Vulnerabilities" at bounding box center [82, 392] width 68 height 12
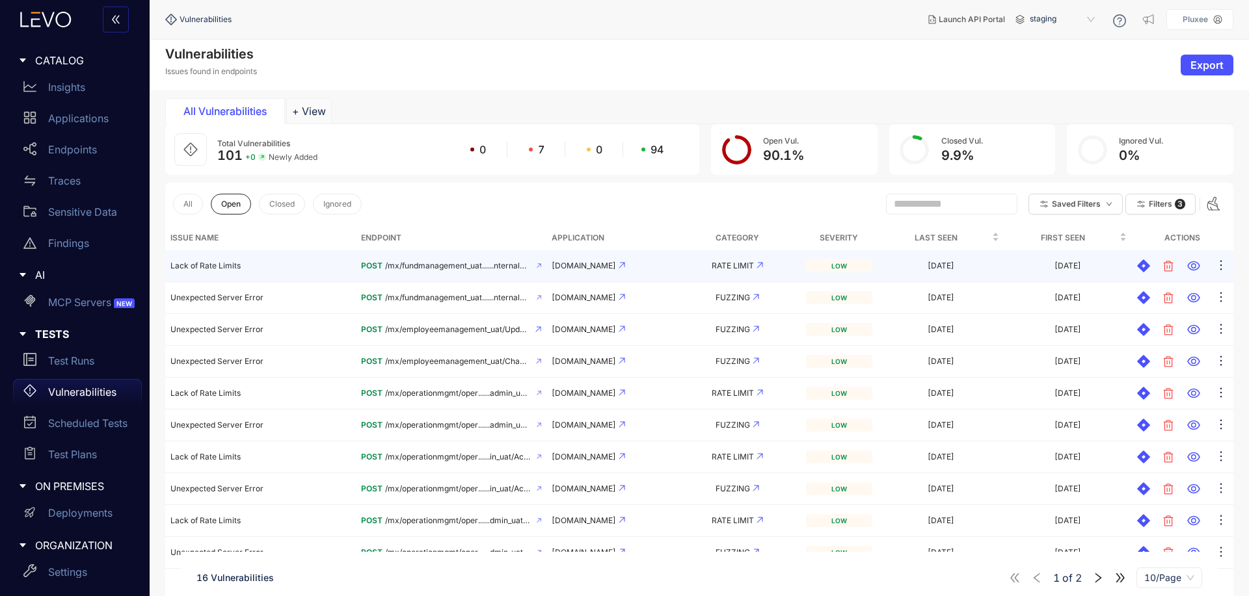
click at [496, 260] on td "POST /mx/fundmanagement_uat......nternalAccountRegister" at bounding box center [451, 266] width 191 height 32
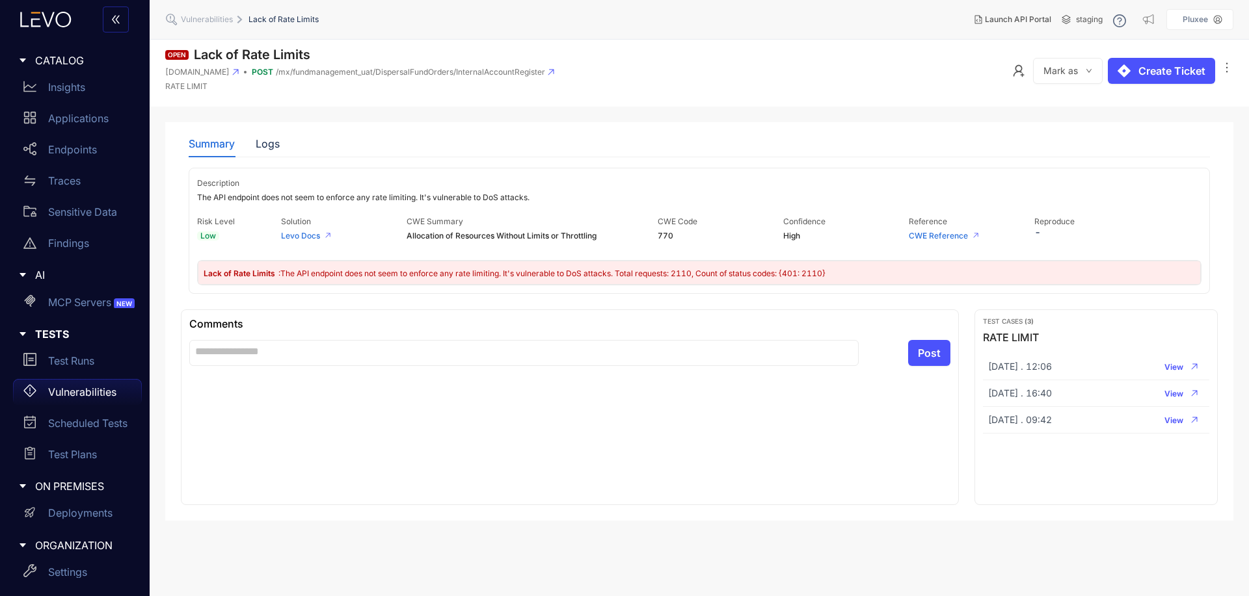
click at [92, 391] on p "Vulnerabilities" at bounding box center [82, 392] width 68 height 12
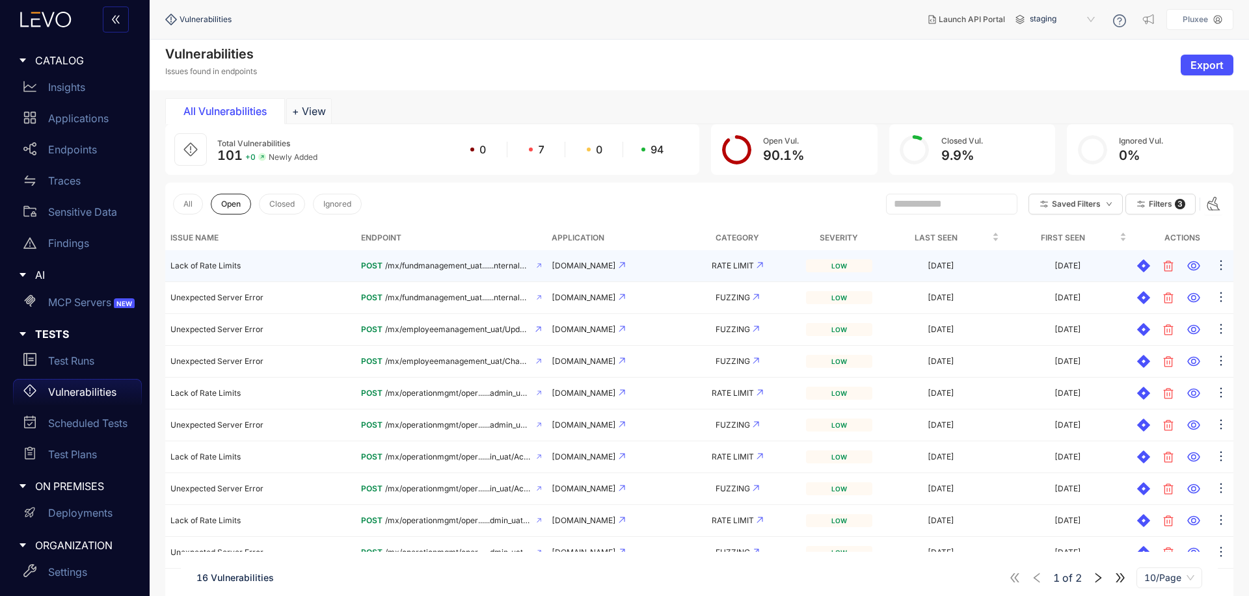
click at [331, 269] on td "Lack of Rate Limits" at bounding box center [260, 266] width 191 height 32
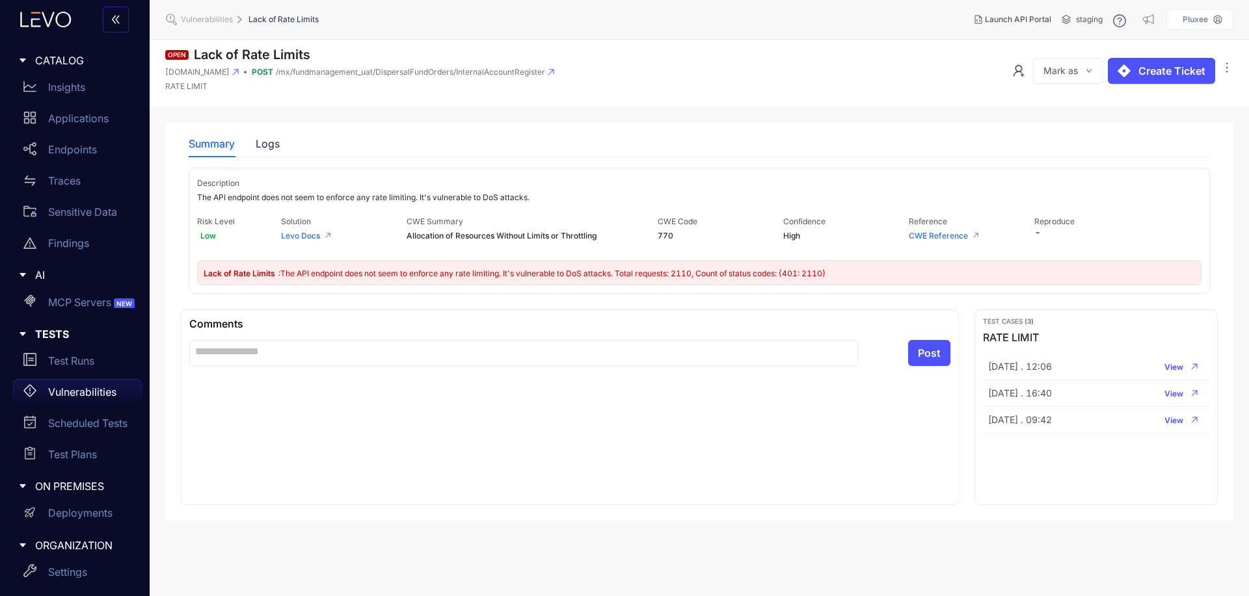
click at [83, 389] on p "Vulnerabilities" at bounding box center [82, 392] width 68 height 12
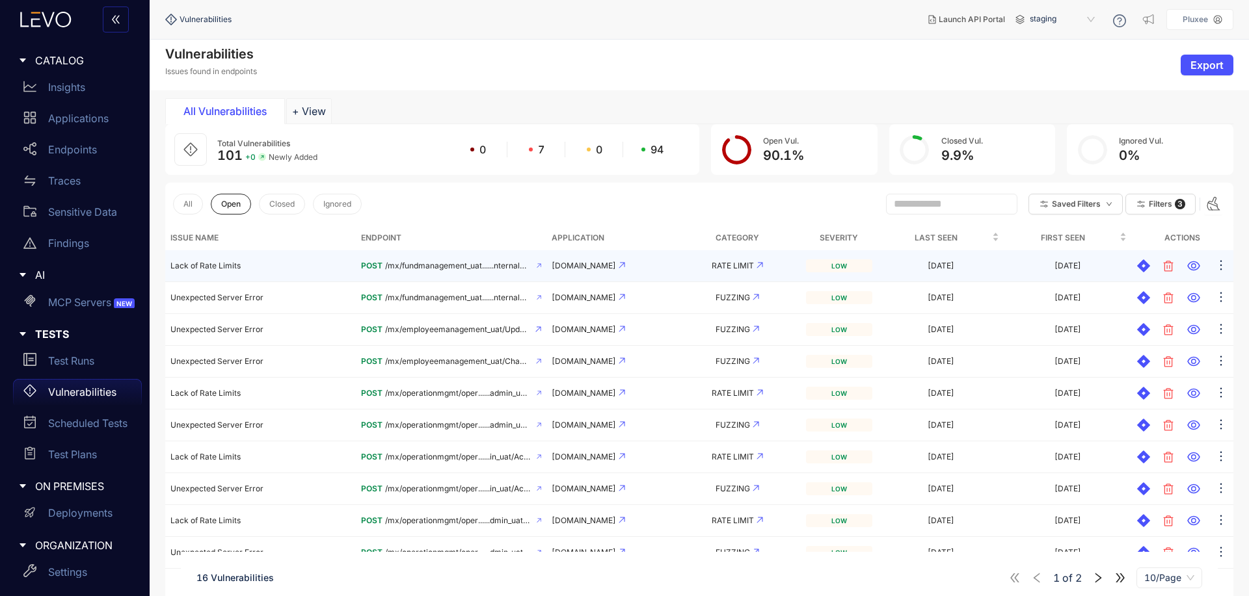
click at [306, 276] on td "Lack of Rate Limits" at bounding box center [260, 266] width 191 height 32
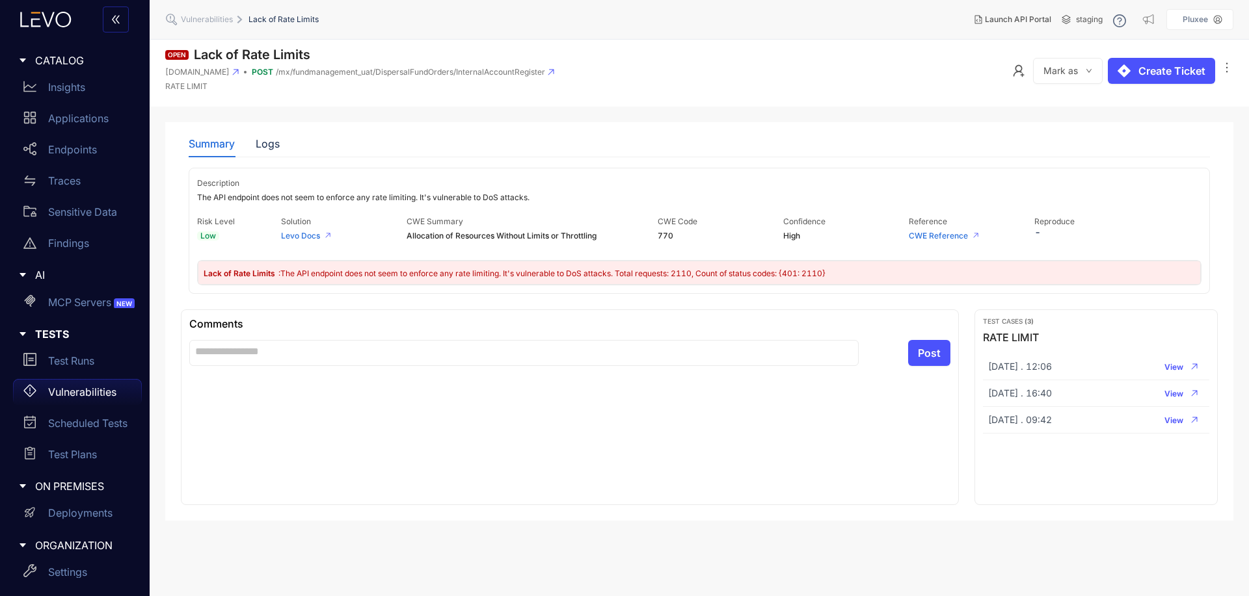
click at [53, 400] on div "Vulnerabilities" at bounding box center [77, 392] width 129 height 26
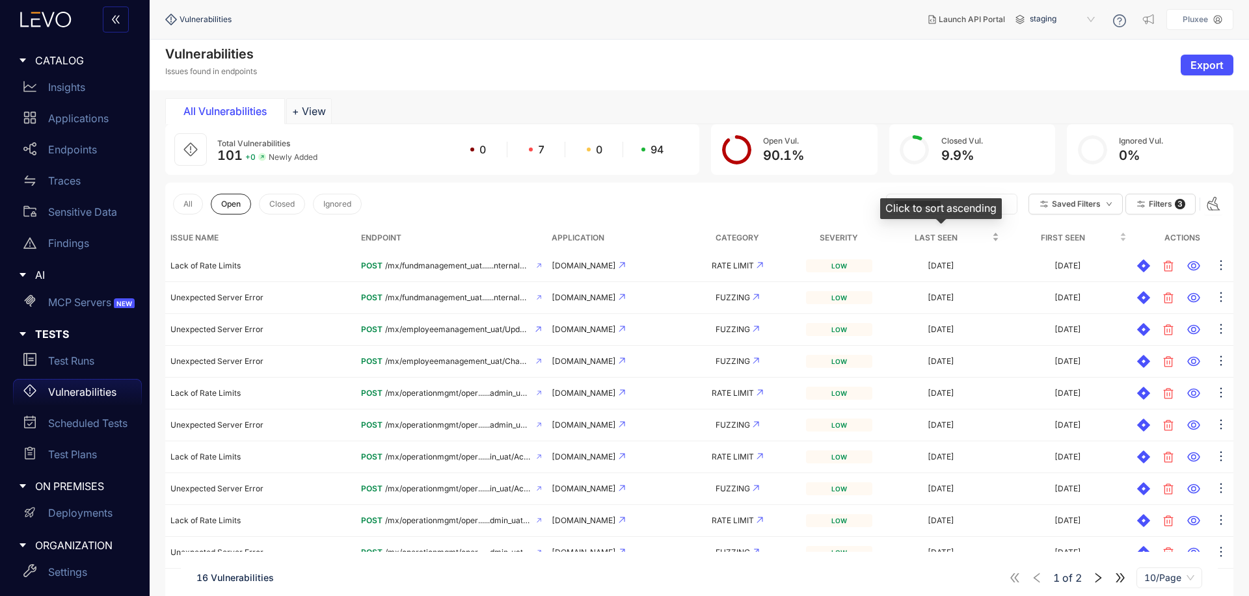
click at [991, 241] on div "Last Seen" at bounding box center [941, 238] width 116 height 14
click at [1048, 239] on span "First Seen" at bounding box center [1062, 238] width 107 height 14
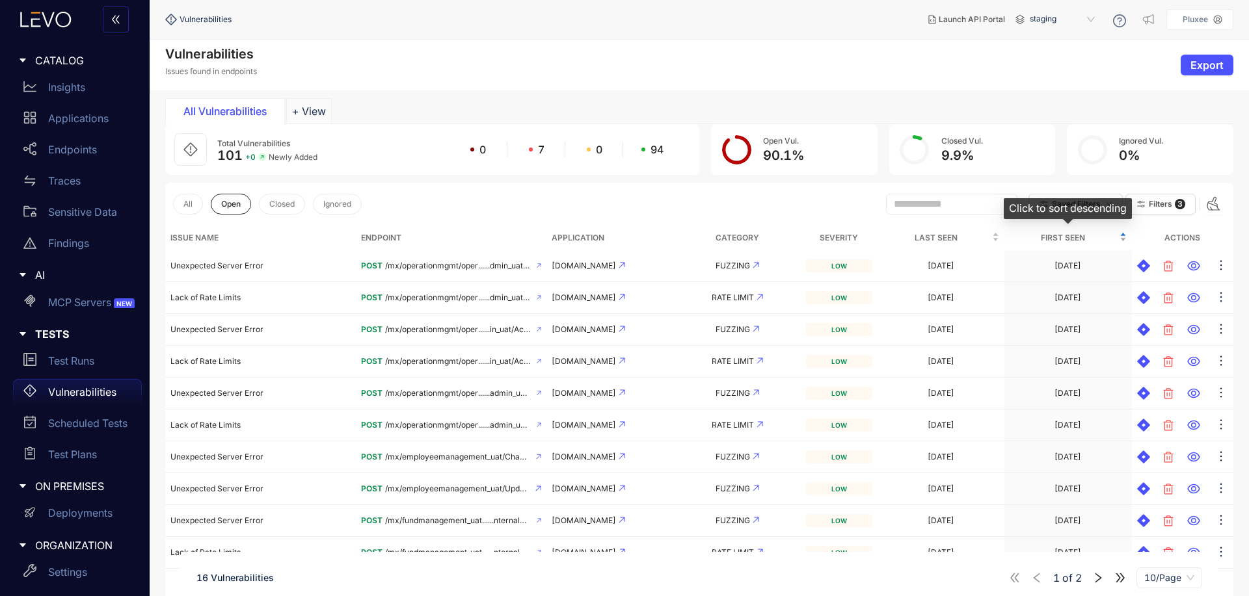
click at [1048, 239] on span "First Seen" at bounding box center [1062, 238] width 107 height 14
click at [417, 200] on div "All Open Closed Ignored Saved Filters Filters 3" at bounding box center [699, 204] width 1068 height 43
click at [1141, 202] on icon "button" at bounding box center [1140, 204] width 8 height 7
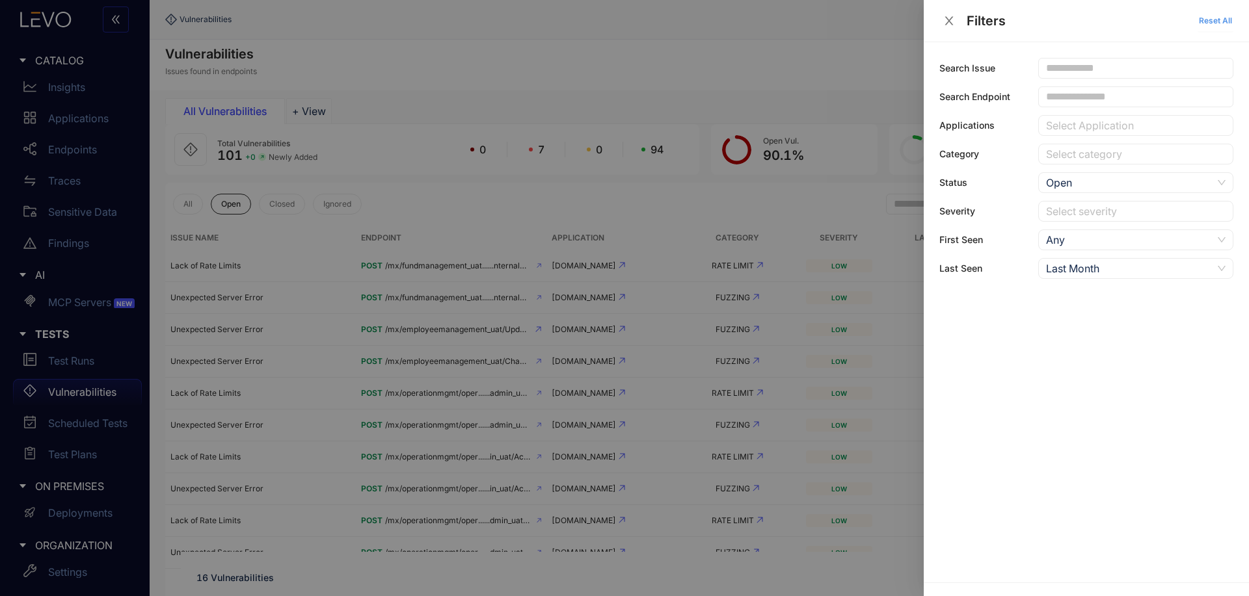
click at [1231, 14] on button "Reset All" at bounding box center [1215, 20] width 36 height 21
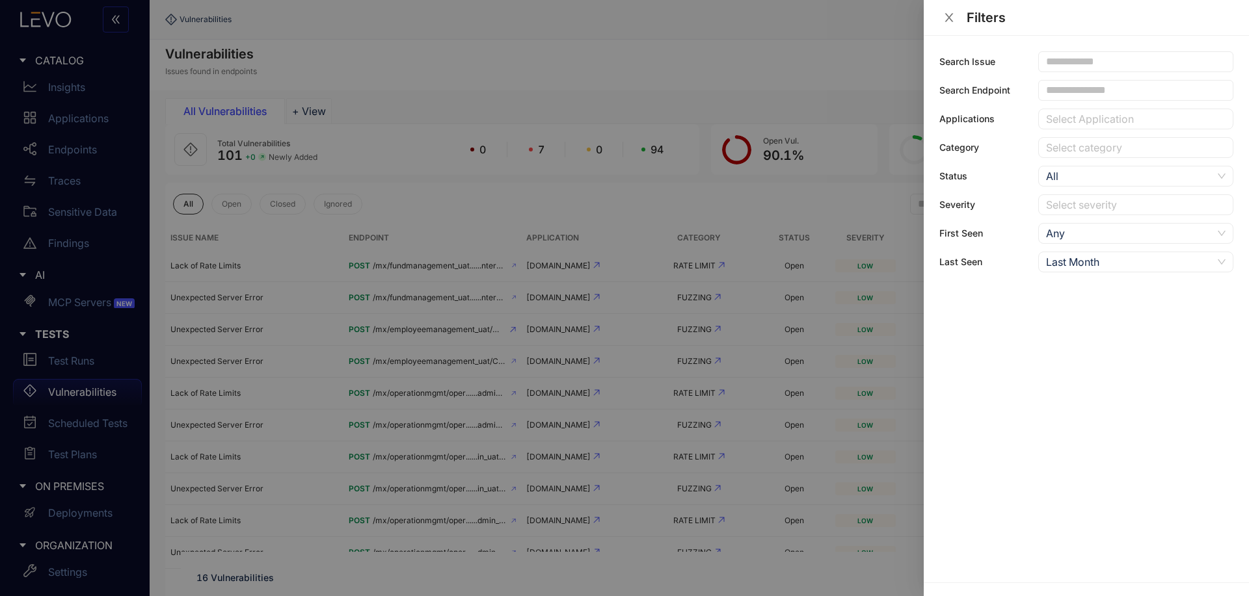
click at [962, 14] on div "Filters" at bounding box center [1086, 17] width 294 height 14
click at [942, 20] on button "Close" at bounding box center [949, 18] width 20 height 14
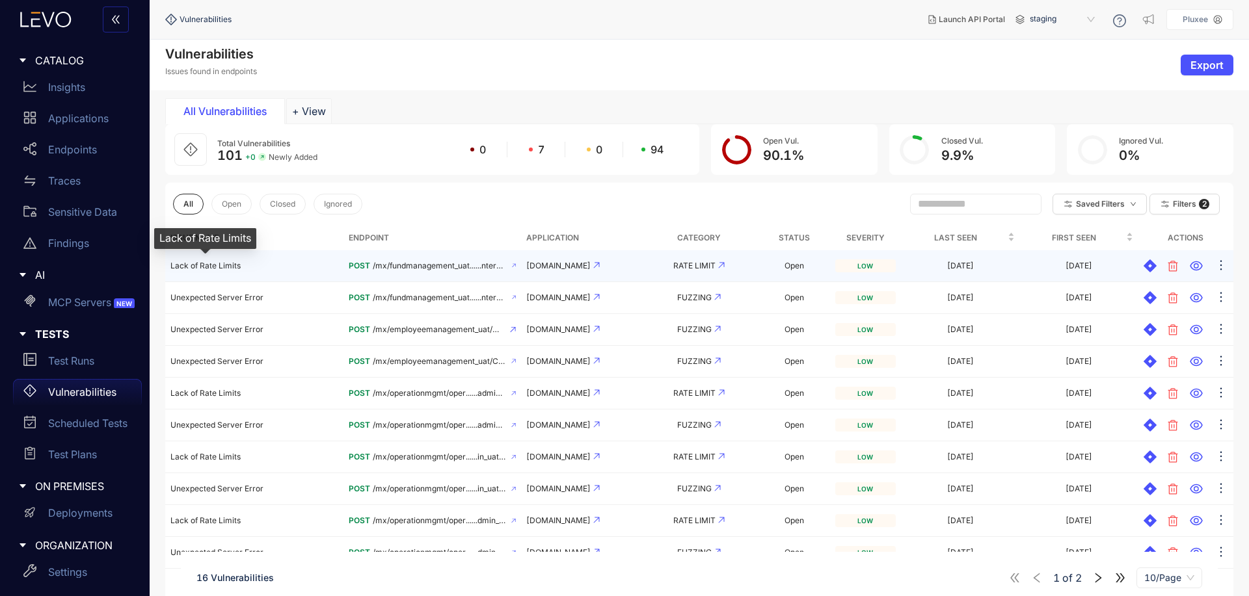
click at [211, 265] on span "Lack of Rate Limits" at bounding box center [205, 266] width 70 height 10
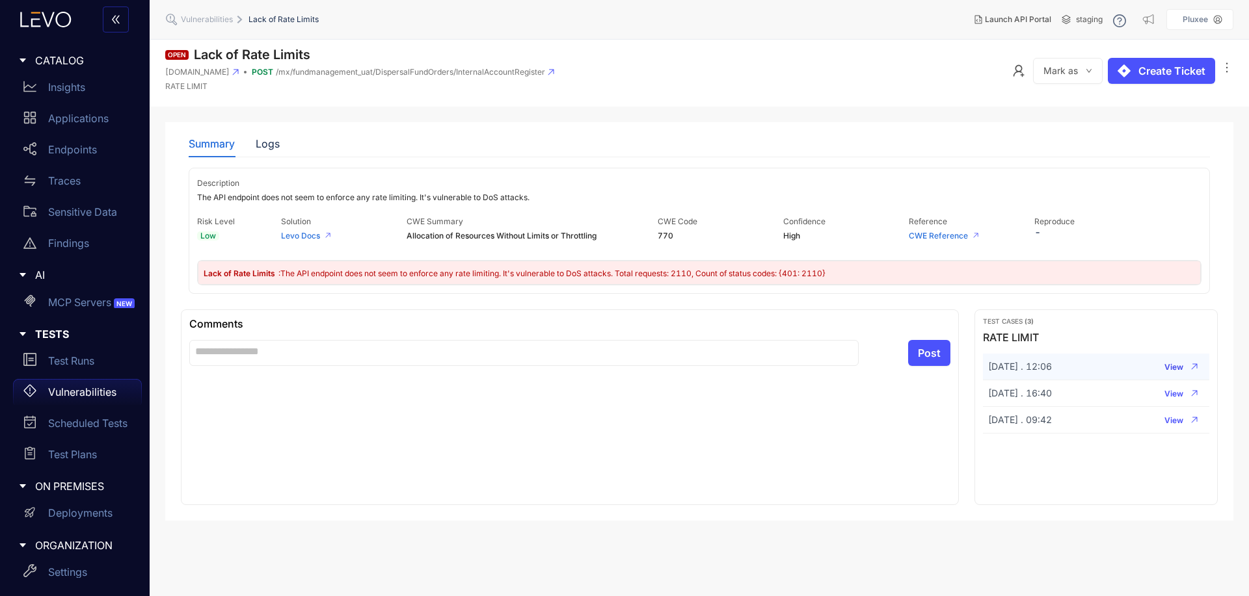
click at [1180, 373] on button "View" at bounding box center [1181, 367] width 46 height 16
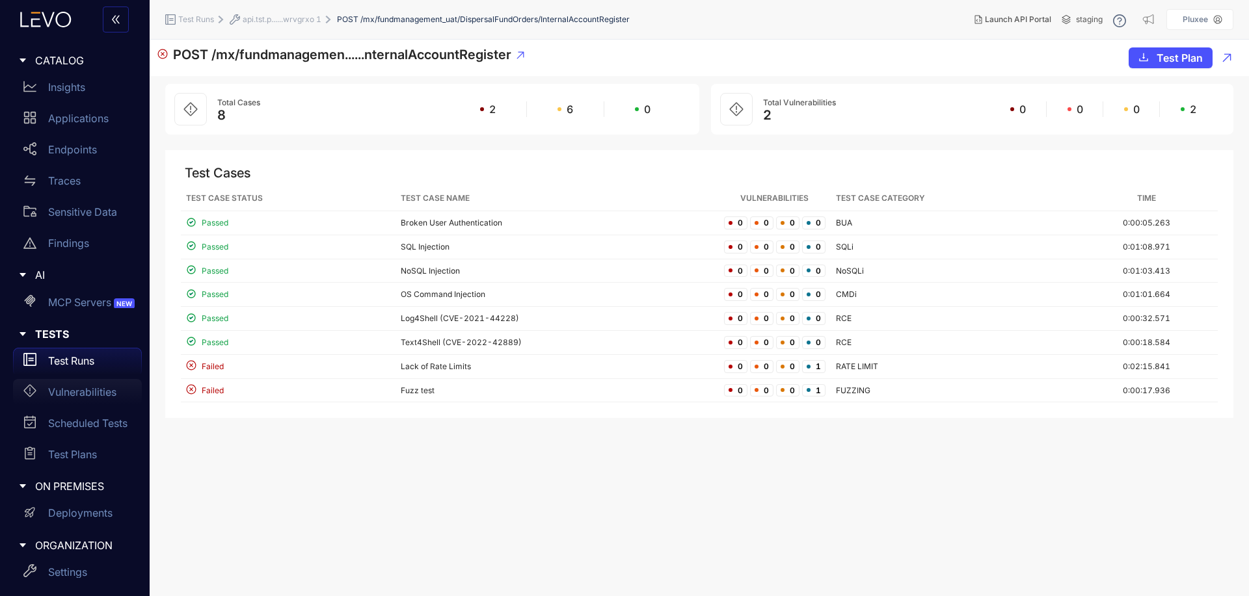
click at [70, 389] on p "Vulnerabilities" at bounding box center [82, 392] width 68 height 12
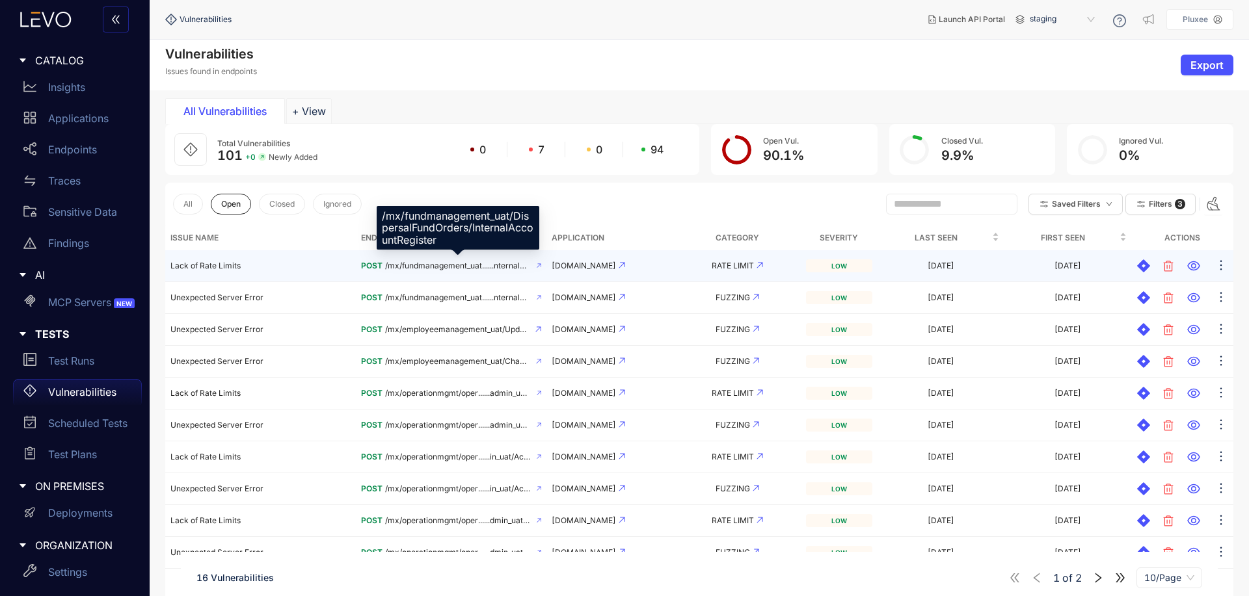
click at [427, 262] on span "/mx/fundmanagement_uat......nternalAccountRegister" at bounding box center [458, 265] width 146 height 9
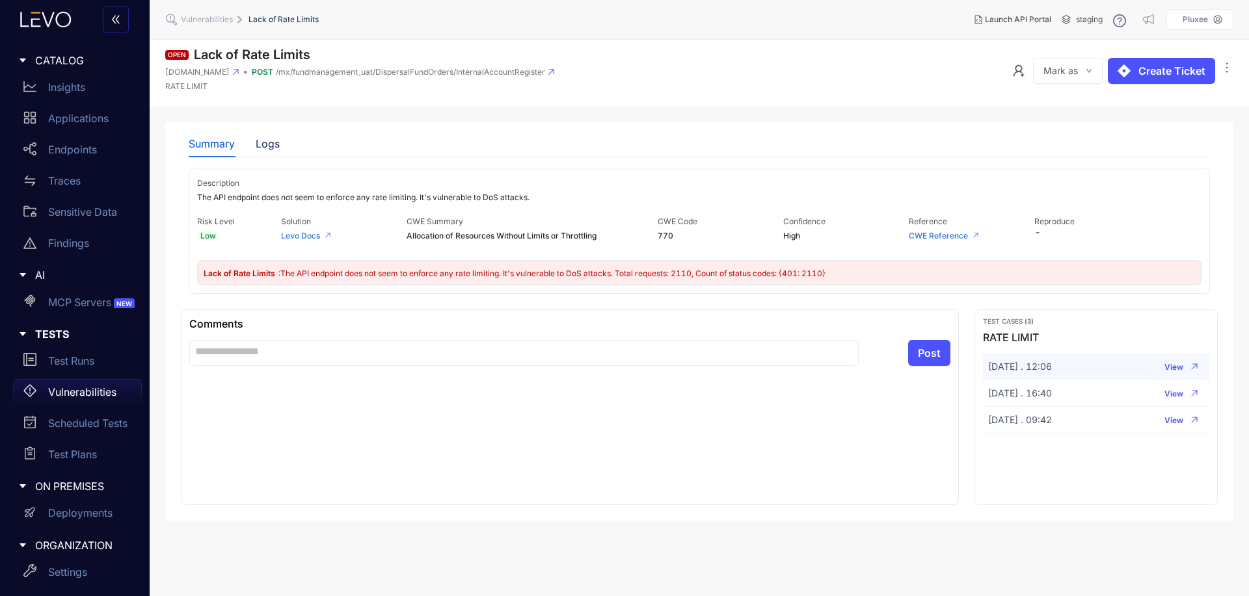
click at [1034, 364] on span "10 Oct 2025 . 12:06" at bounding box center [1020, 367] width 64 height 10
click at [579, 390] on div "Comments Post" at bounding box center [570, 408] width 778 height 196
click at [1168, 364] on span "View" at bounding box center [1173, 367] width 19 height 9
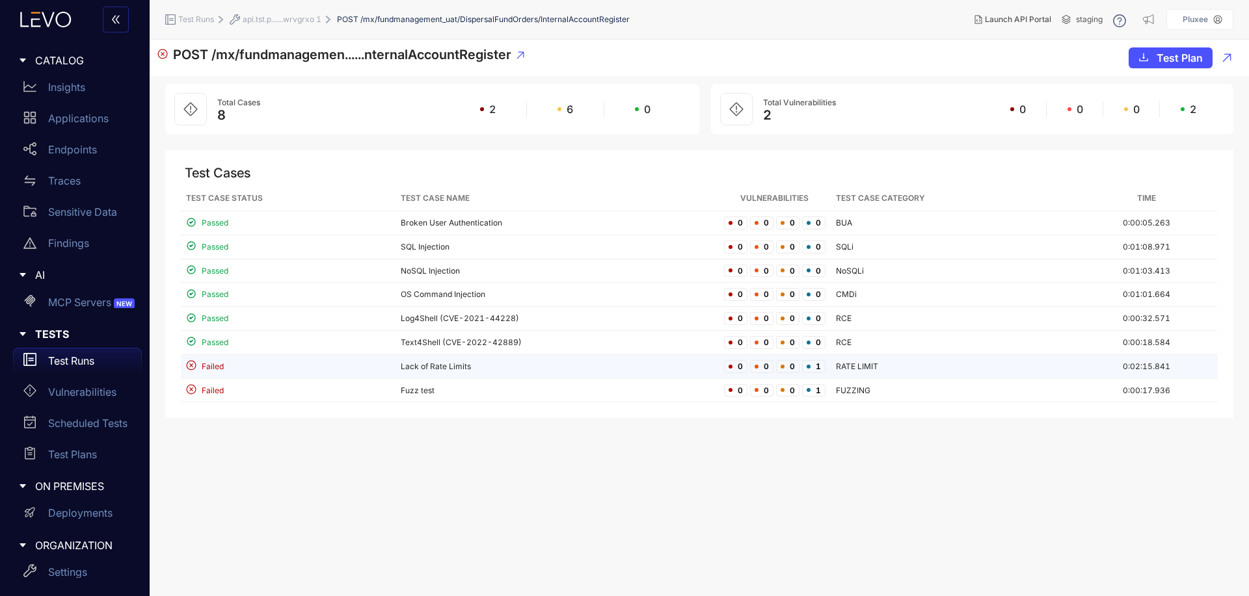
click at [446, 366] on td "Lack of Rate Limits" at bounding box center [556, 367] width 323 height 24
click at [572, 462] on section "POST /mx/fundmanagemen......nternalAccountRegister Test Plan Total Cases 8 2 6 …" at bounding box center [699, 318] width 1099 height 557
click at [520, 369] on td "Lack of Rate Limits" at bounding box center [556, 367] width 323 height 24
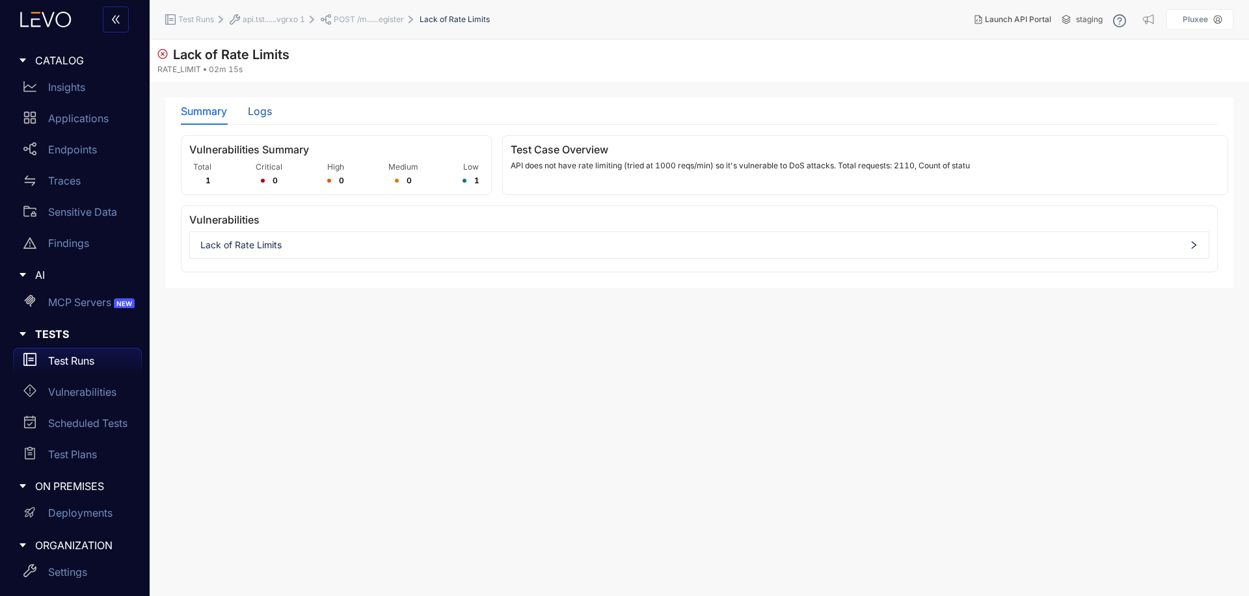
click at [258, 117] on div "Logs" at bounding box center [260, 111] width 24 height 12
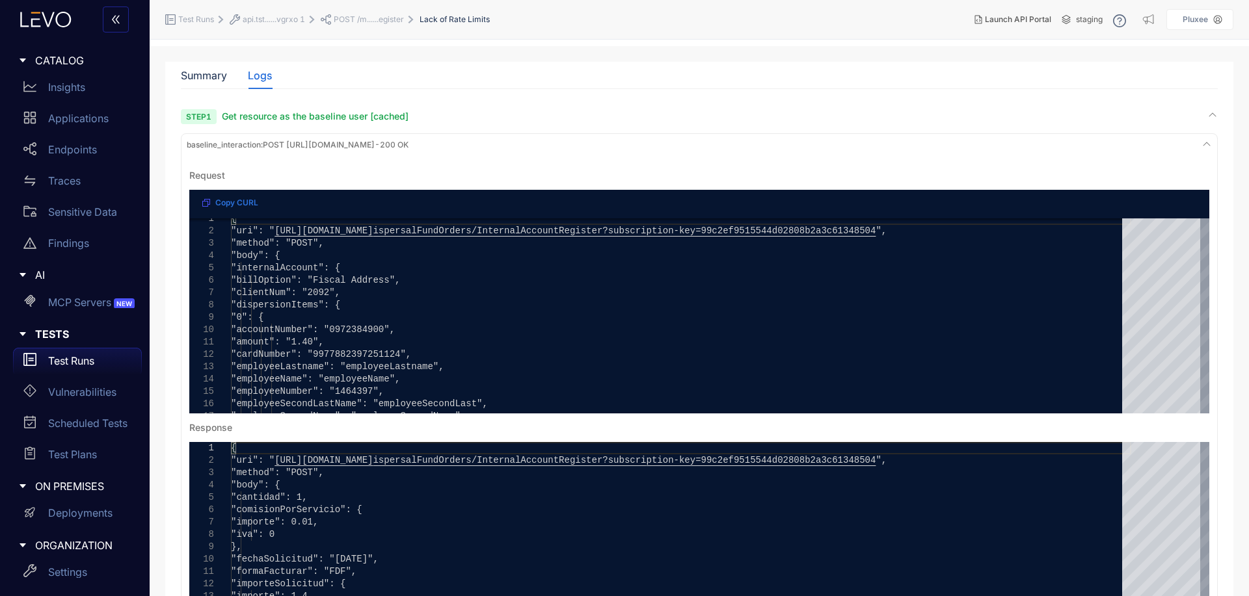
scroll to position [36, 0]
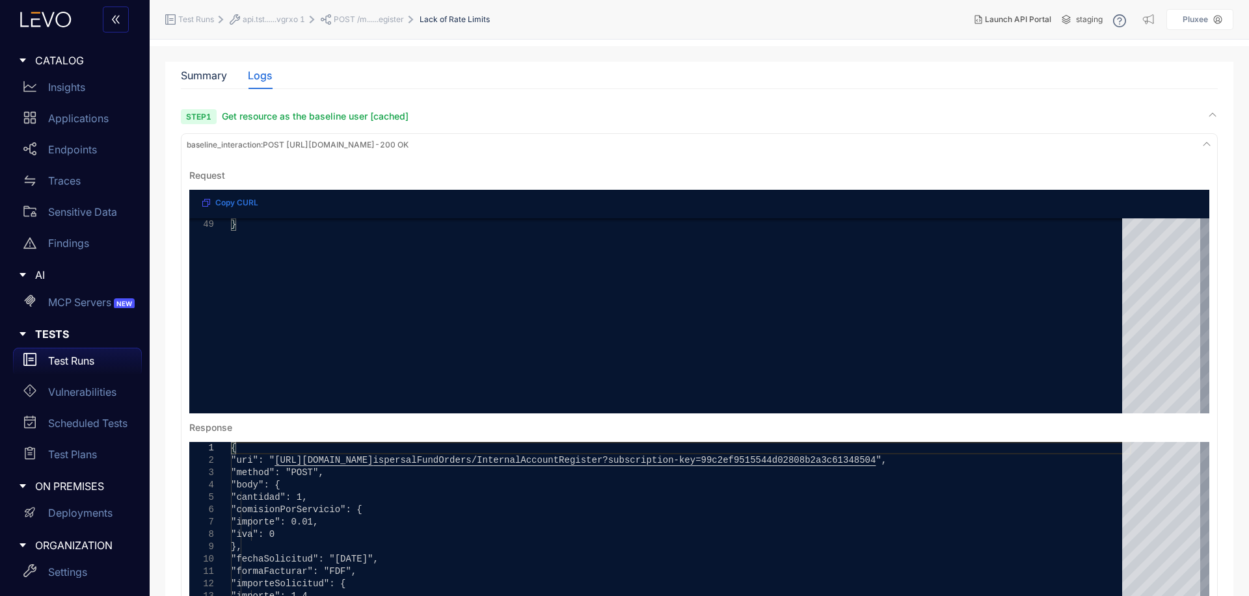
click at [1127, 161] on pre "**********" at bounding box center [699, 399] width 1030 height 486
click at [1111, 143] on div "baseline_interaction : POST https://api.tst.pluxee.app/mx/fundmanagement_uat/Di…" at bounding box center [699, 146] width 1030 height 18
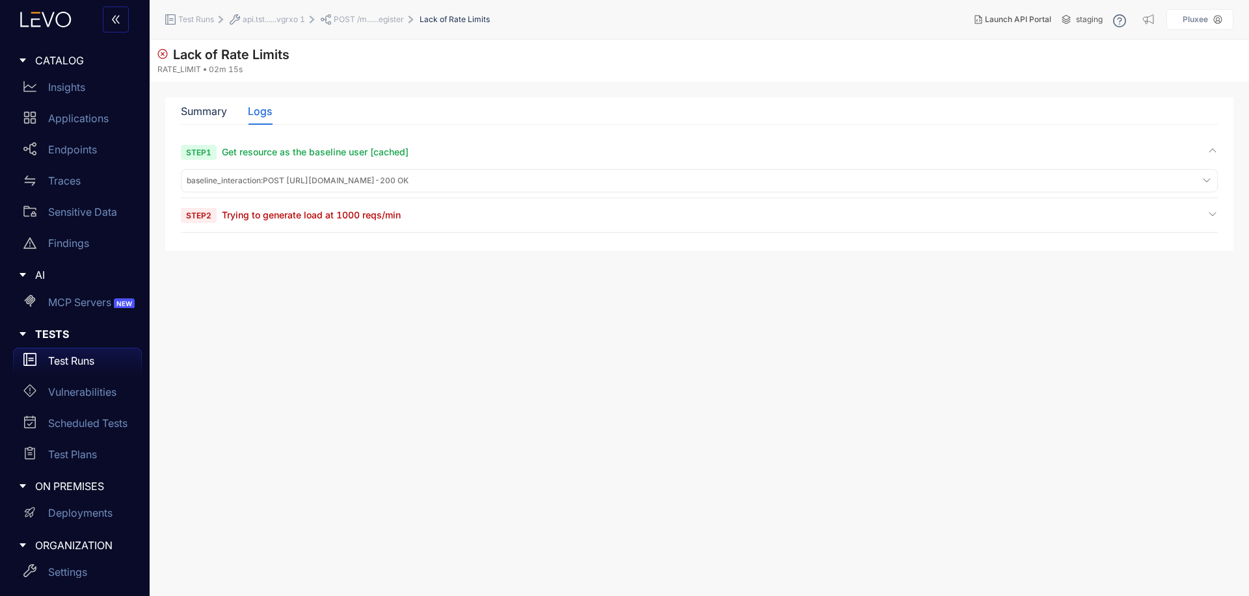
scroll to position [0, 0]
click at [659, 222] on div "Step 2 Trying to generate load at 1000 reqs/min" at bounding box center [699, 220] width 1037 height 23
click at [1210, 213] on icon at bounding box center [1212, 214] width 10 height 10
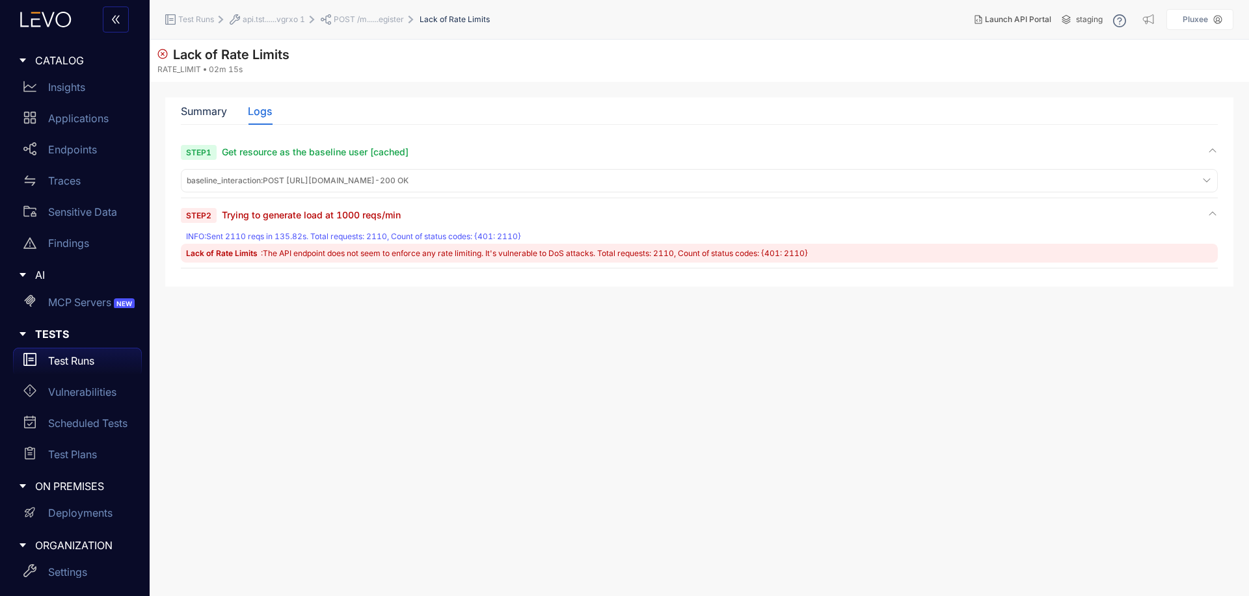
click at [367, 20] on span "POST /m......egister" at bounding box center [369, 19] width 70 height 9
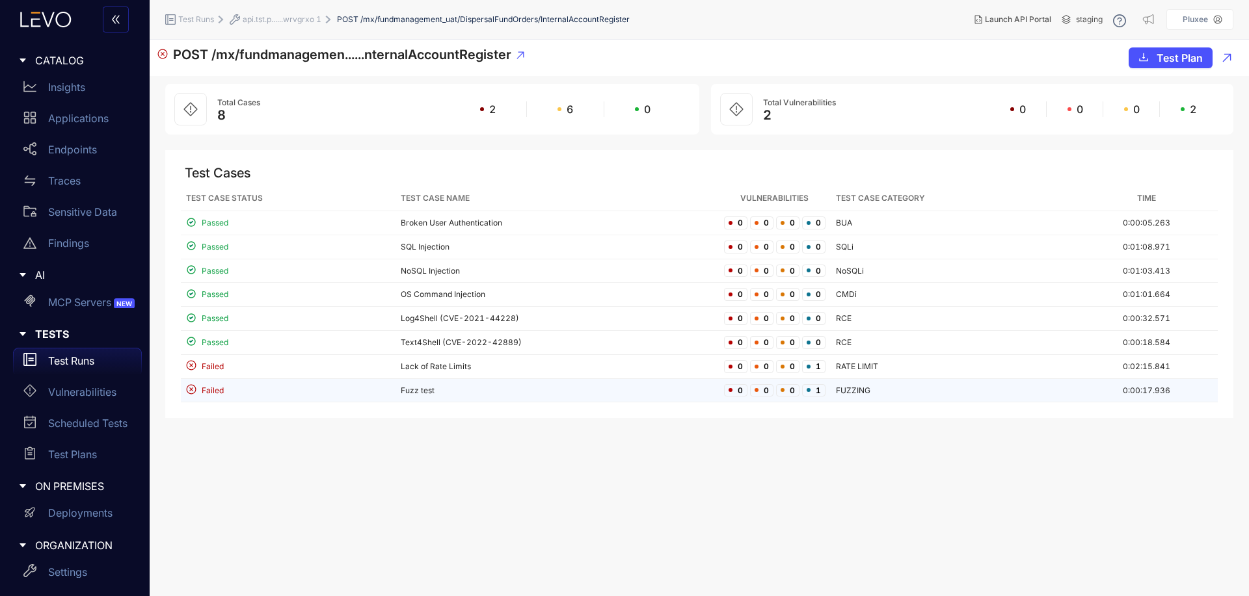
click at [423, 392] on td "Fuzz test" at bounding box center [556, 391] width 323 height 24
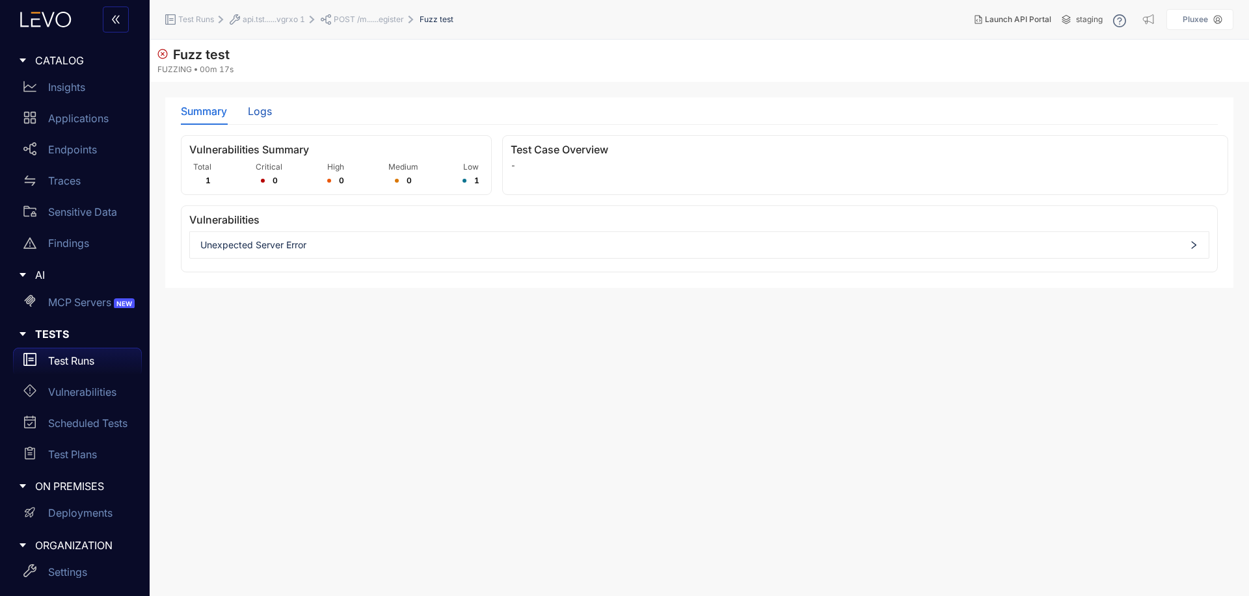
click at [256, 116] on div "Logs" at bounding box center [260, 111] width 24 height 12
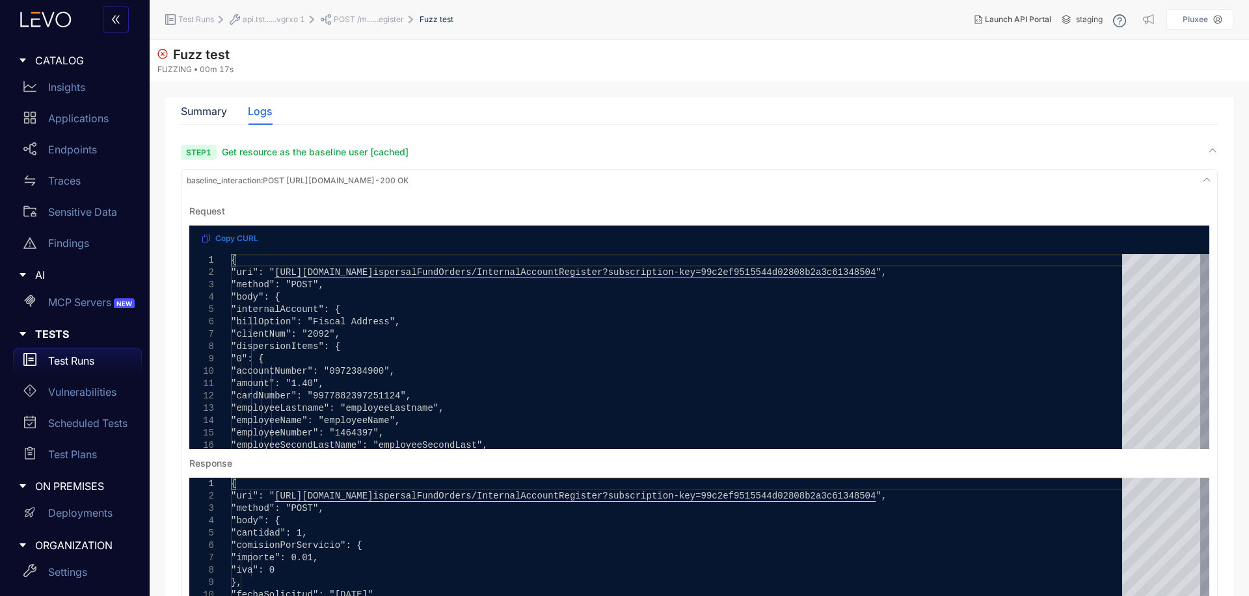
click at [501, 150] on div "Step 1 Get resource as the baseline user [cached]" at bounding box center [699, 152] width 1037 height 12
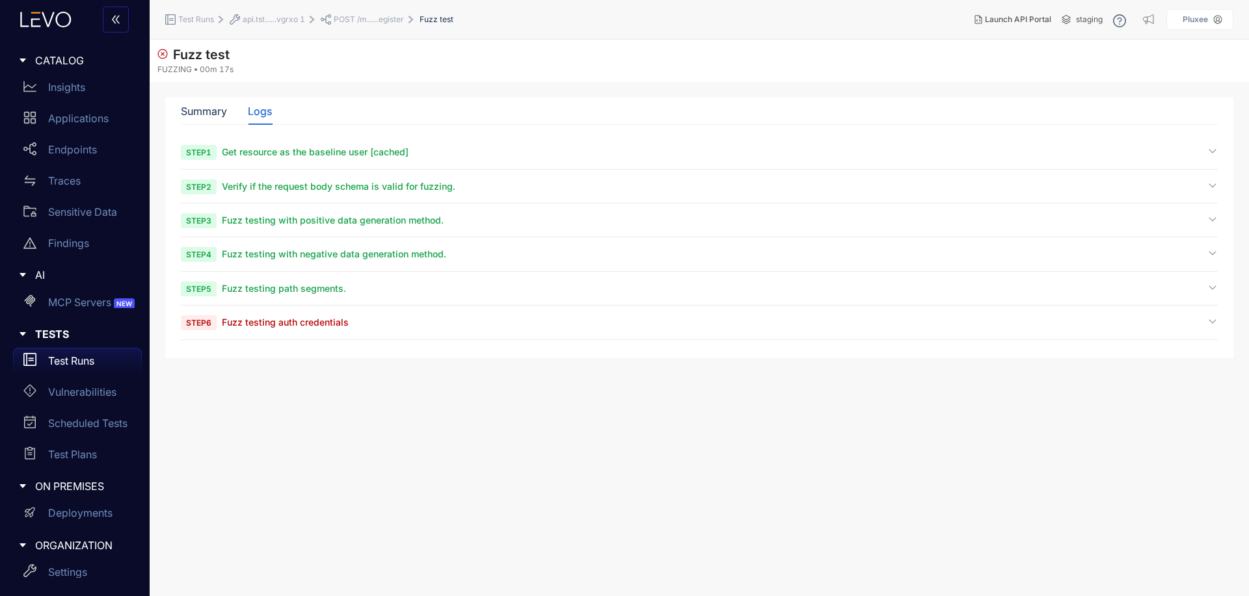
click at [444, 330] on div "Step 6 Fuzz testing auth credentials" at bounding box center [699, 327] width 1037 height 23
click at [488, 327] on div "Step 6 Fuzz testing auth credentials" at bounding box center [699, 322] width 1037 height 12
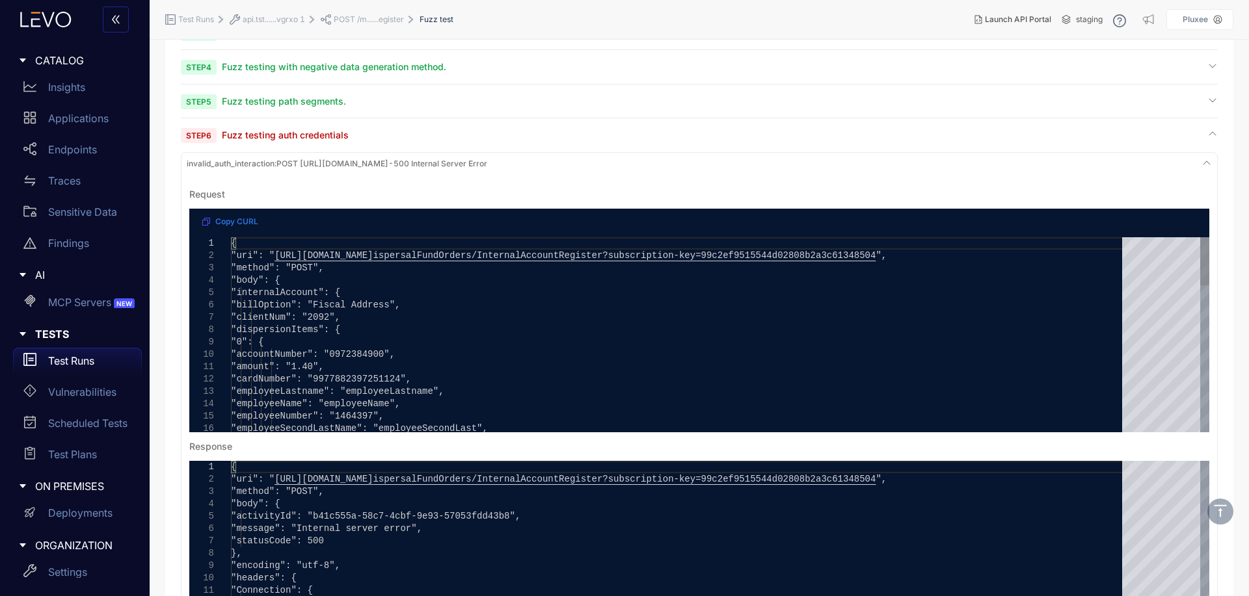
scroll to position [196, 0]
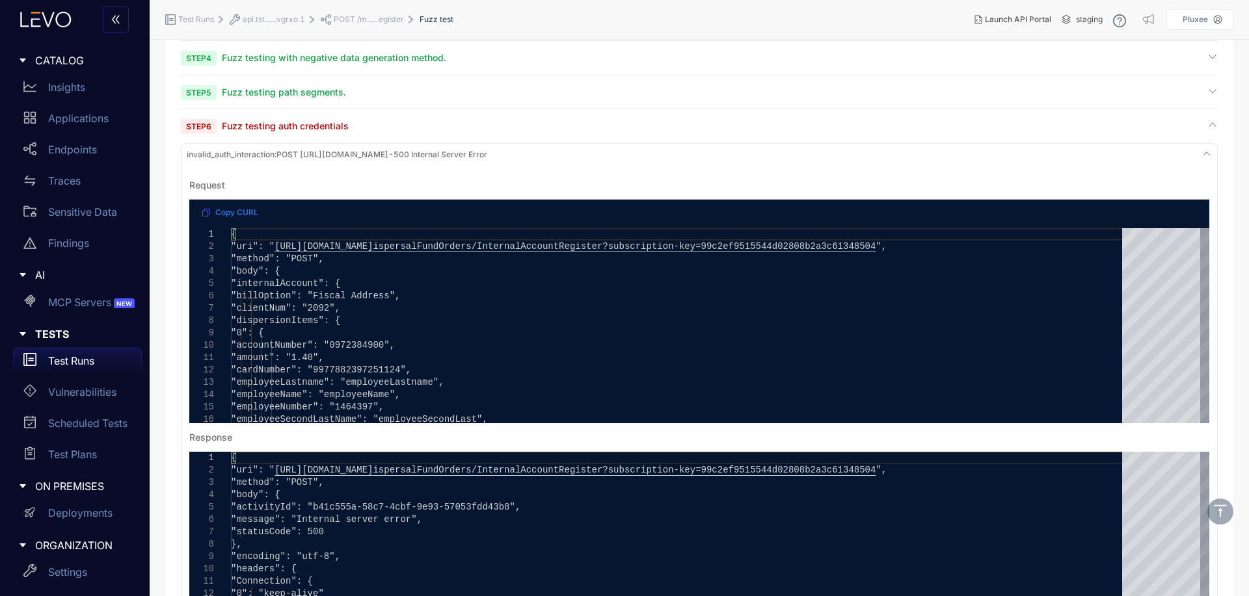
click at [516, 131] on div "Step 6 Fuzz testing auth credentials" at bounding box center [699, 126] width 1037 height 12
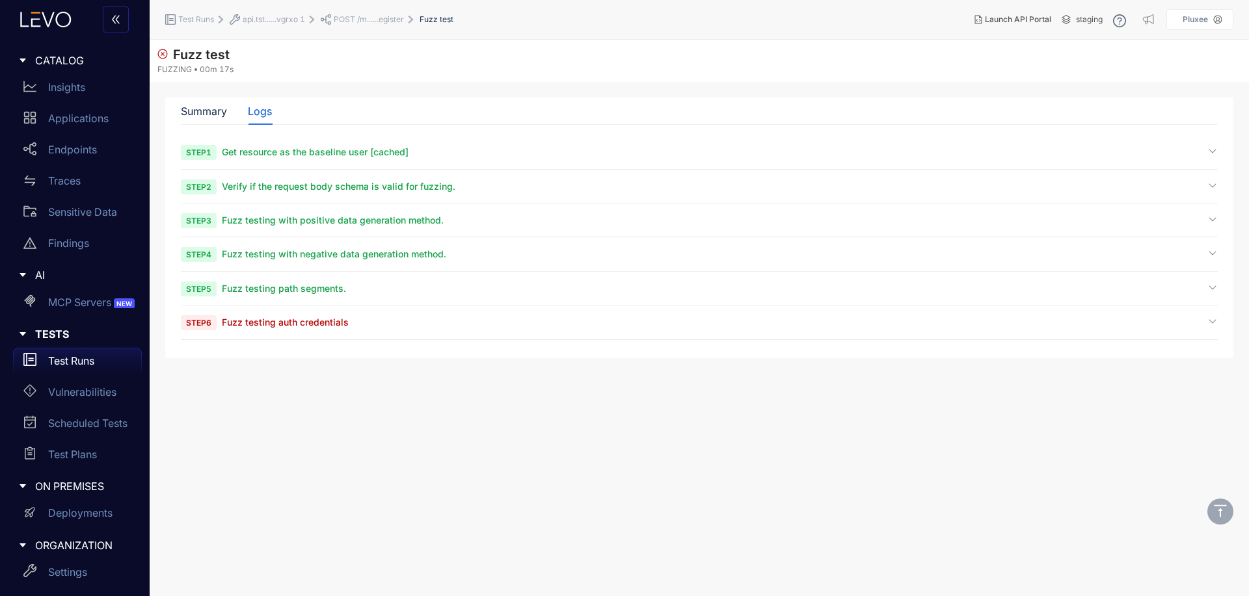
scroll to position [0, 0]
click at [364, 439] on section "Fuzz test FUZZING 00m 17s Summary Logs Vulnerabilities Summary Total 1 Critical…" at bounding box center [699, 318] width 1099 height 557
click at [77, 394] on p "Vulnerabilities" at bounding box center [82, 392] width 68 height 12
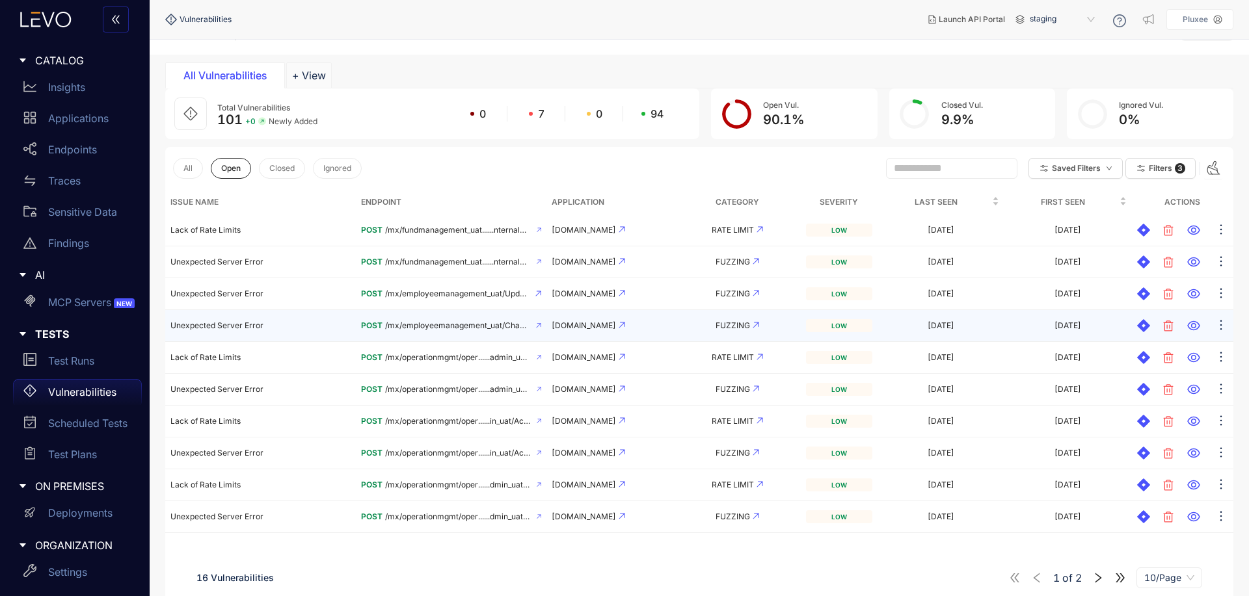
scroll to position [57, 0]
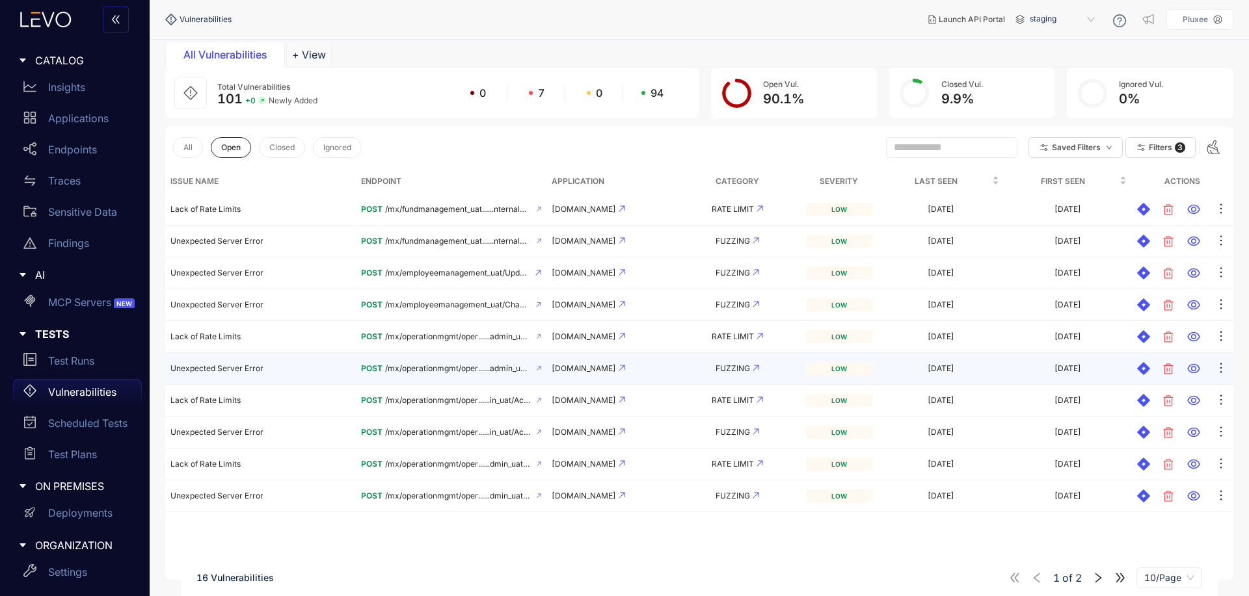
click at [284, 377] on td "Unexpected Server Error" at bounding box center [260, 369] width 191 height 32
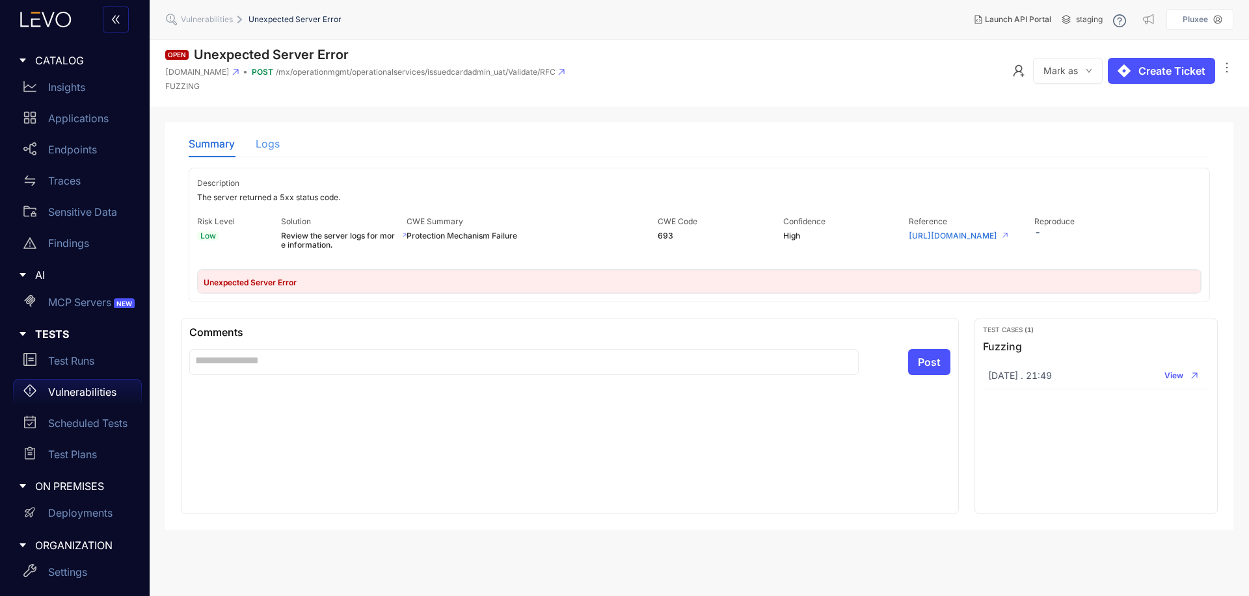
click at [273, 154] on div "Logs" at bounding box center [268, 143] width 24 height 27
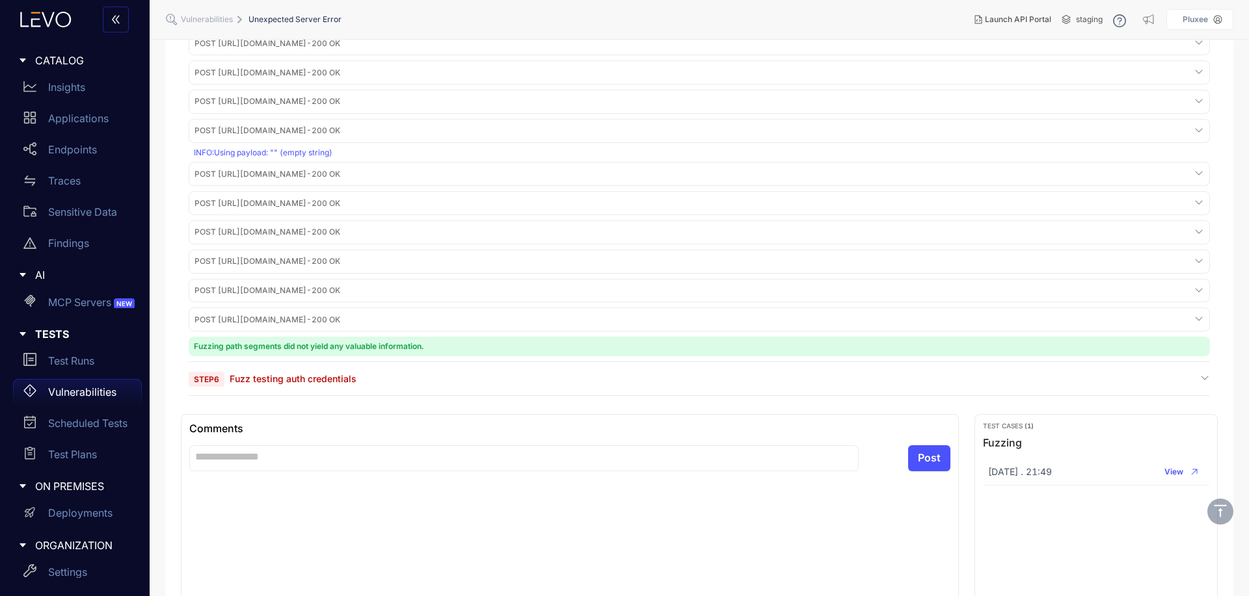
scroll to position [424, 0]
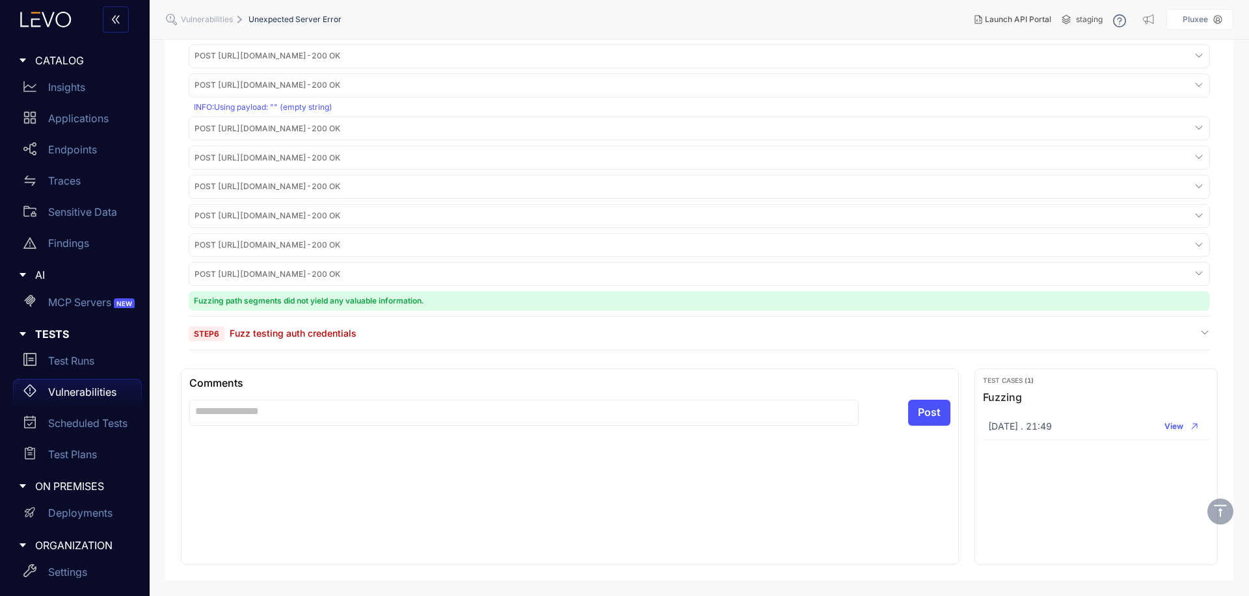
click at [434, 340] on div "Step 6 Fuzz testing auth credentials" at bounding box center [699, 338] width 1021 height 23
click at [428, 329] on div "Step 6 Fuzz testing auth credentials" at bounding box center [699, 333] width 1021 height 12
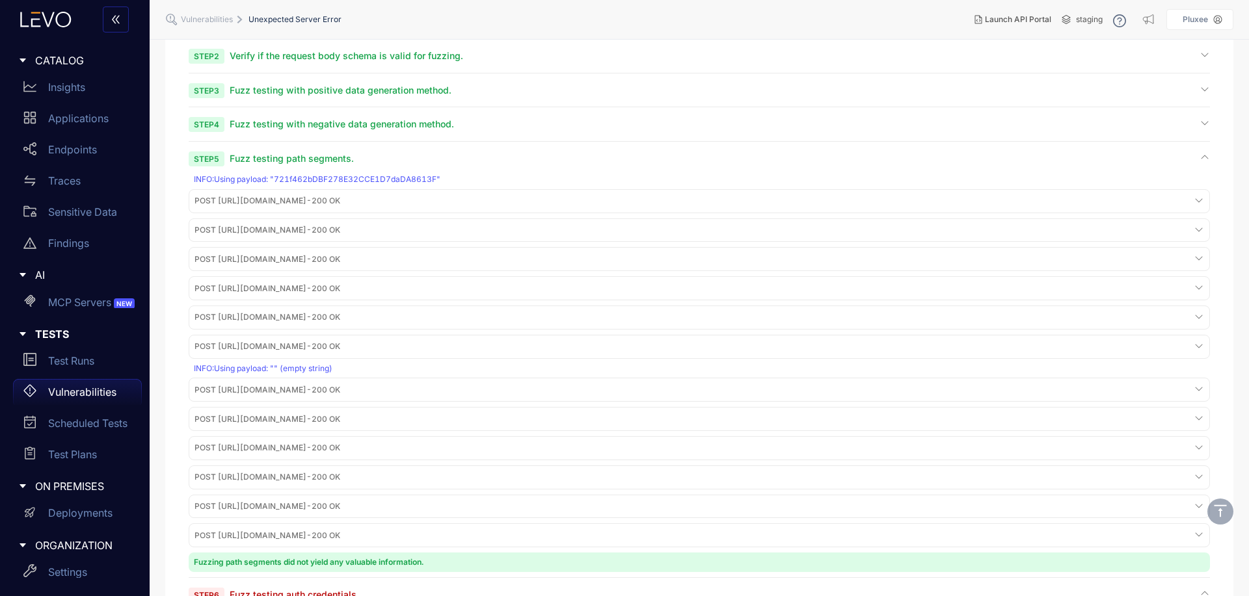
scroll to position [98, 0]
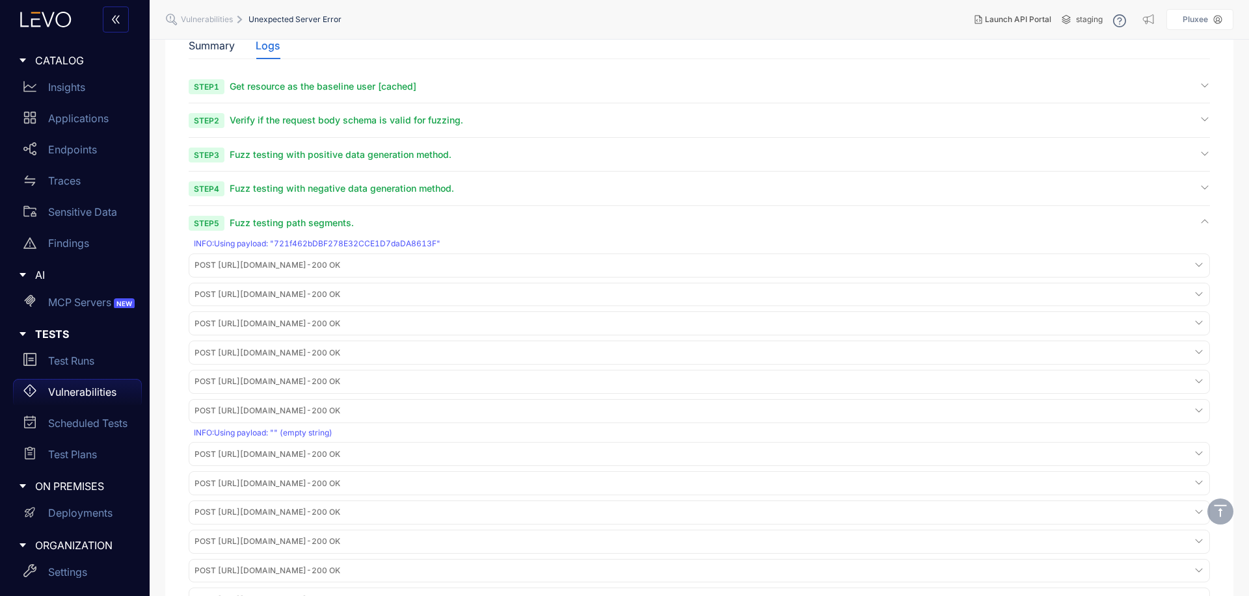
click at [401, 220] on div "Step 5 Fuzz testing path segments." at bounding box center [699, 223] width 1021 height 12
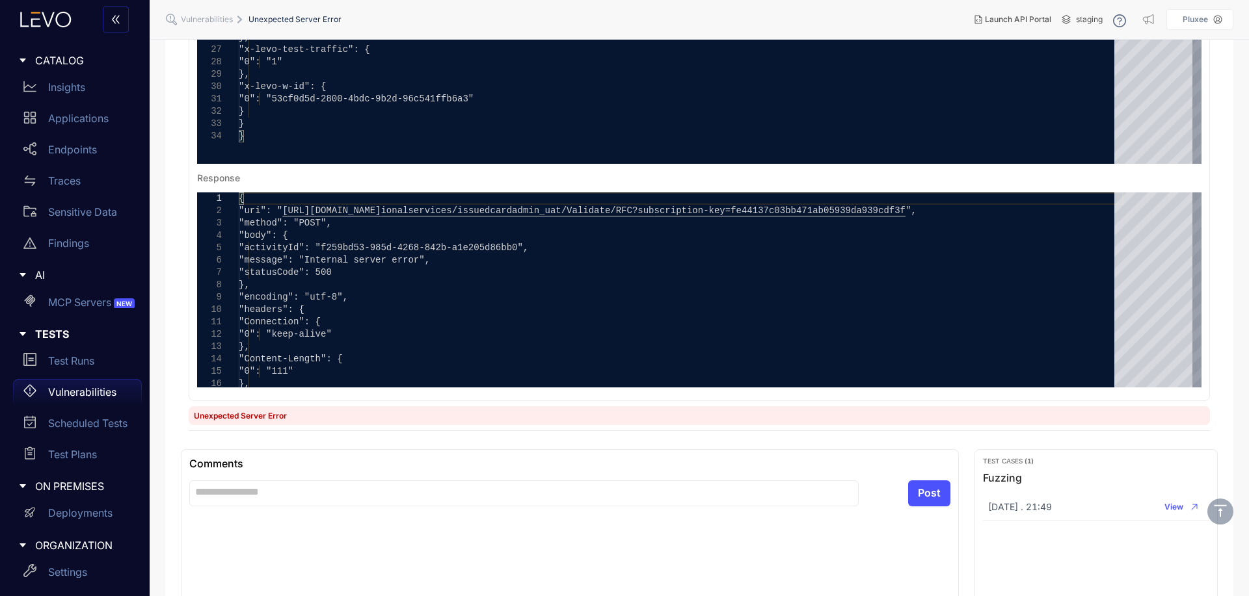
scroll to position [490, 0]
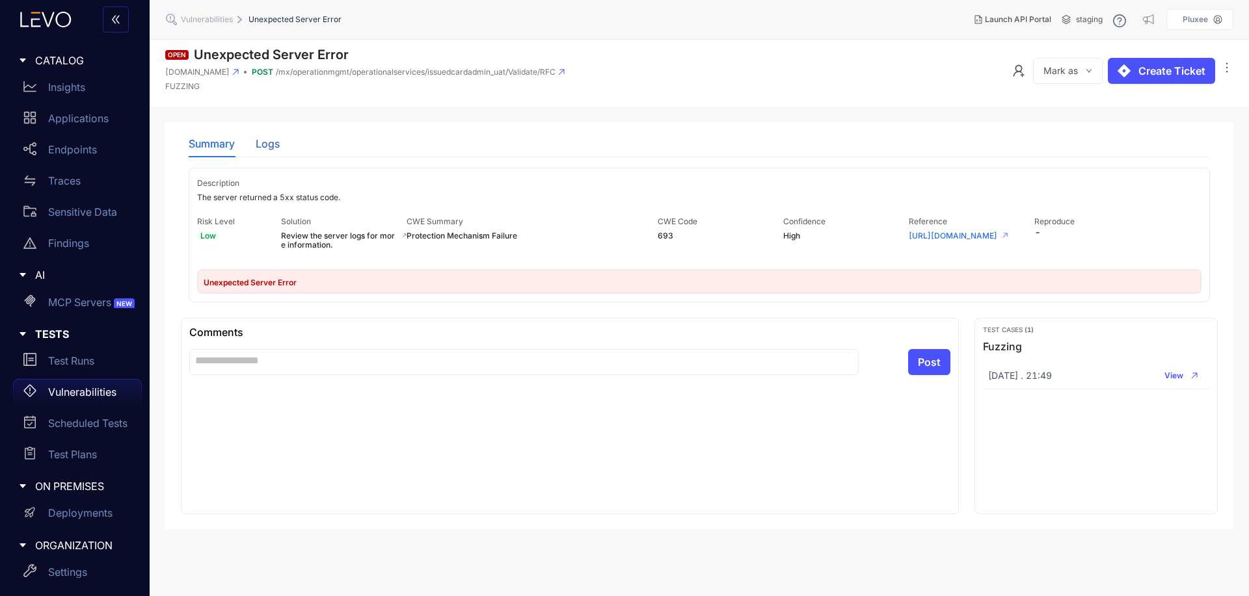
click at [265, 145] on div "Logs" at bounding box center [268, 144] width 24 height 12
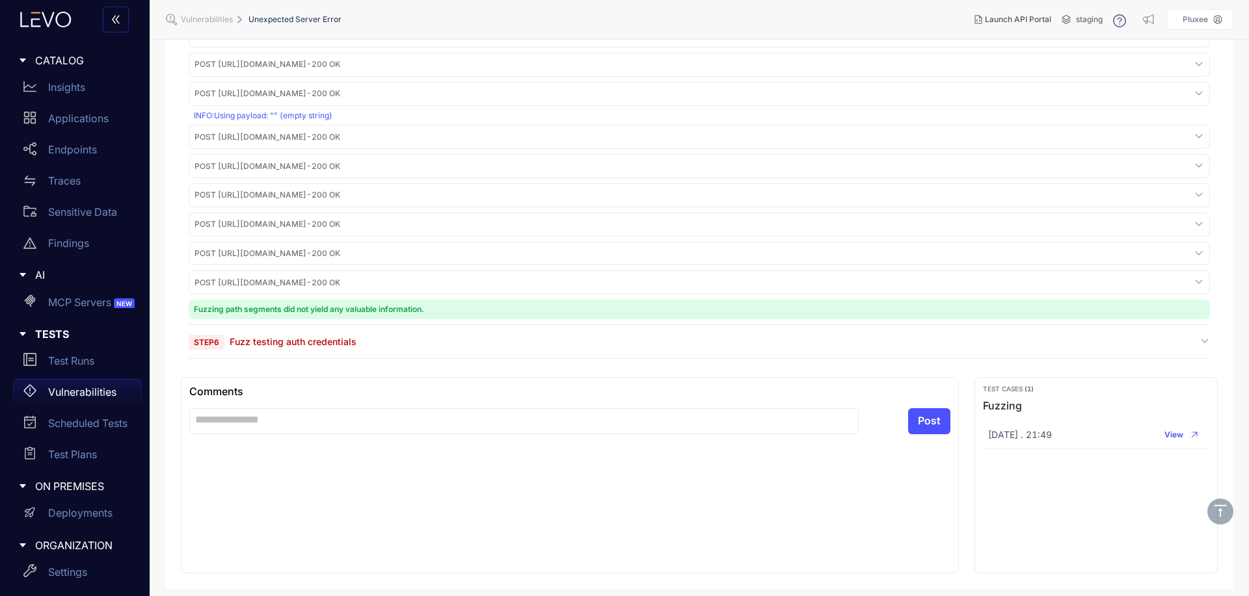
scroll to position [424, 0]
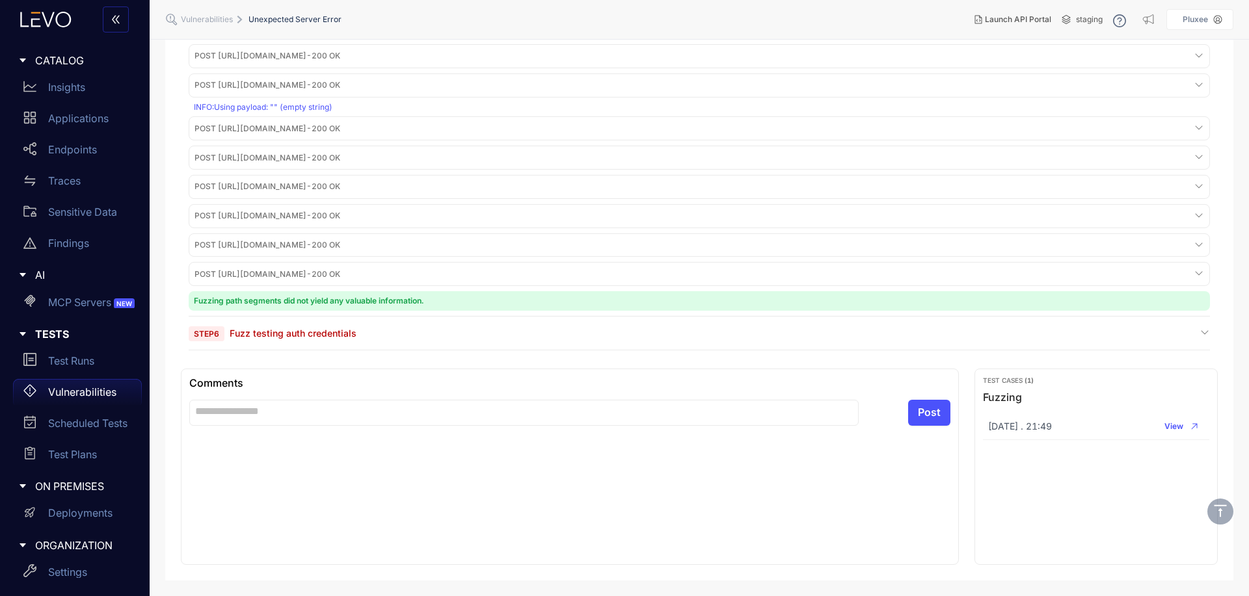
click at [357, 343] on div "Step 6 Fuzz testing auth credentials" at bounding box center [699, 338] width 1021 height 23
click at [355, 340] on span "Step 6 Fuzz testing auth credentials" at bounding box center [273, 333] width 168 height 12
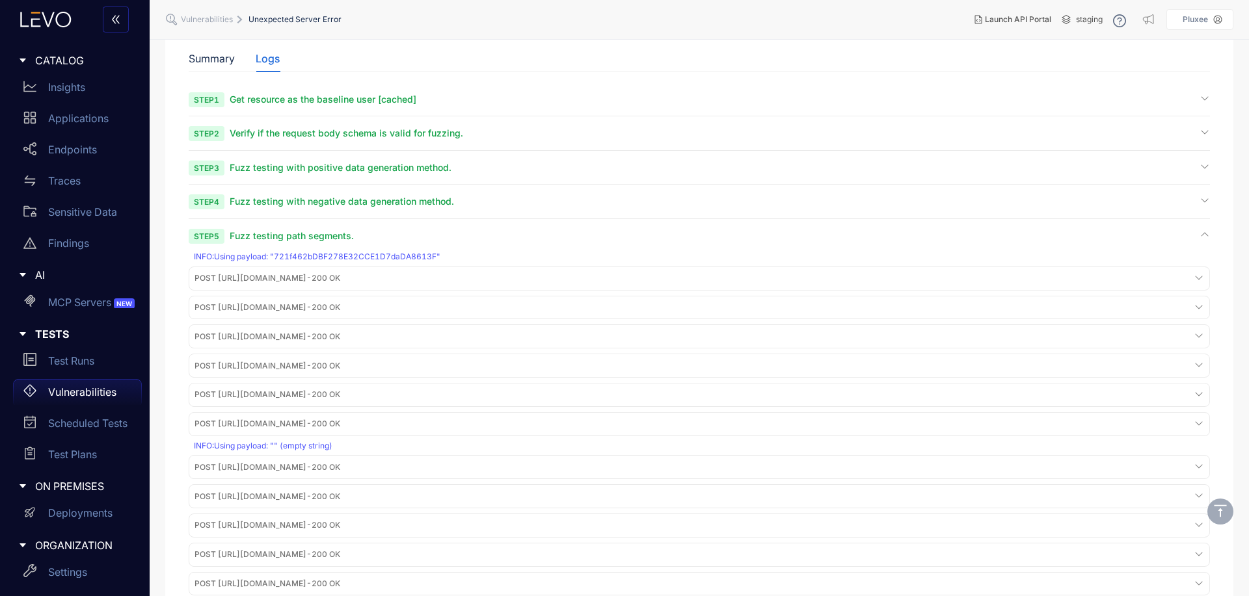
scroll to position [0, 0]
